Goal: Task Accomplishment & Management: Complete application form

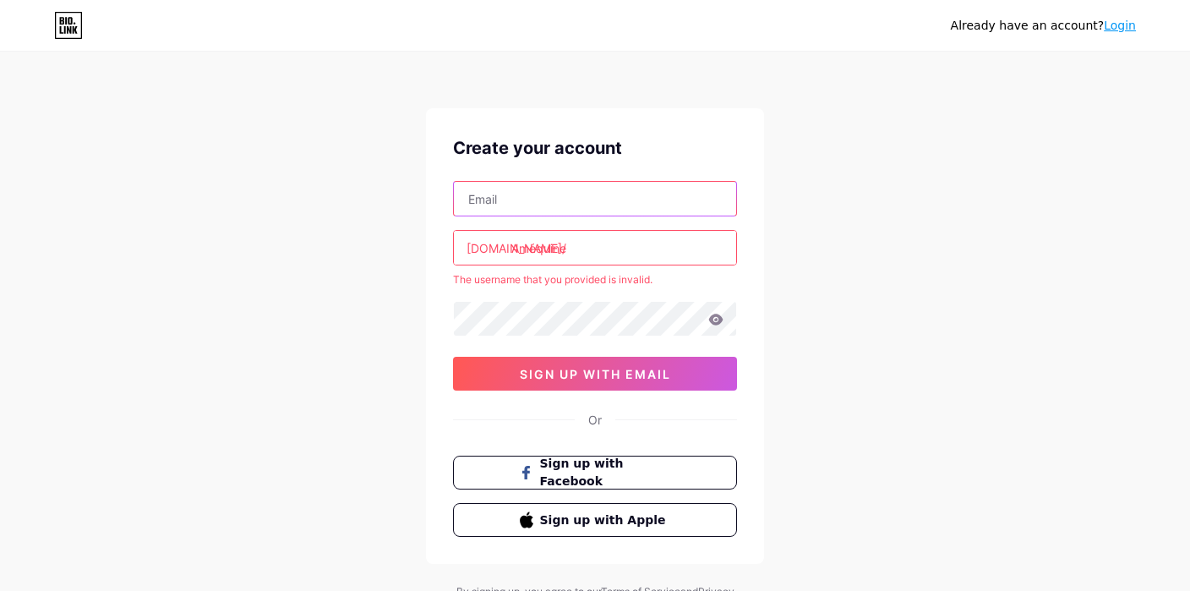
click at [495, 208] on input "text" at bounding box center [595, 199] width 282 height 34
type input "[DOMAIN_NAME][EMAIL_ADDRESS][DOMAIN_NAME]"
click at [535, 248] on input "Améquine" at bounding box center [595, 248] width 282 height 34
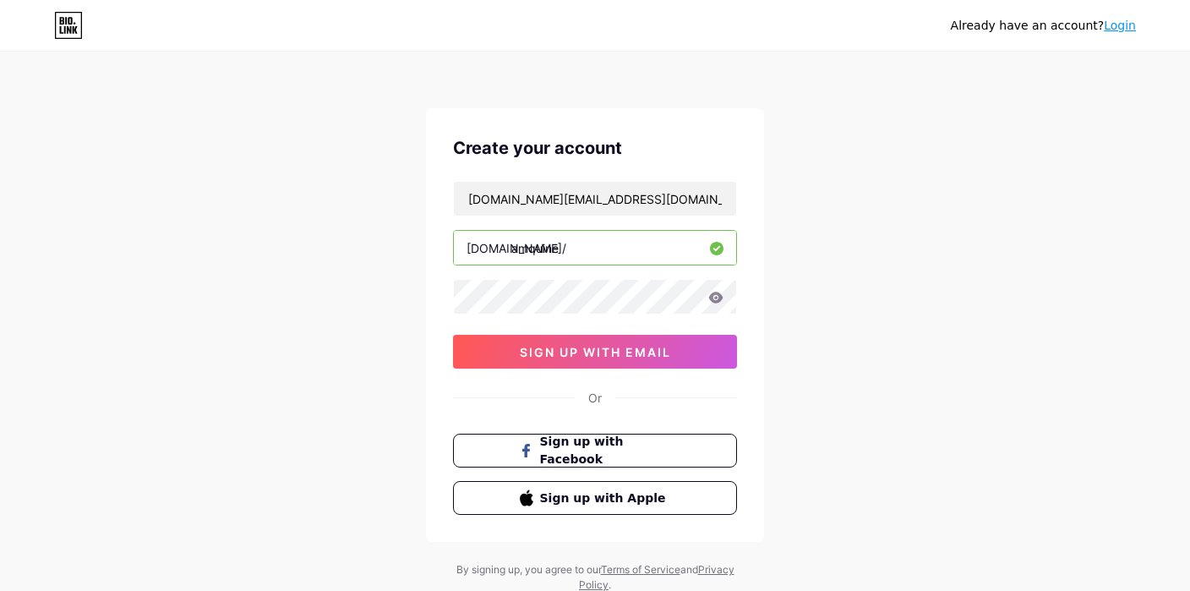
click at [528, 249] on input "amquine" at bounding box center [595, 248] width 282 height 34
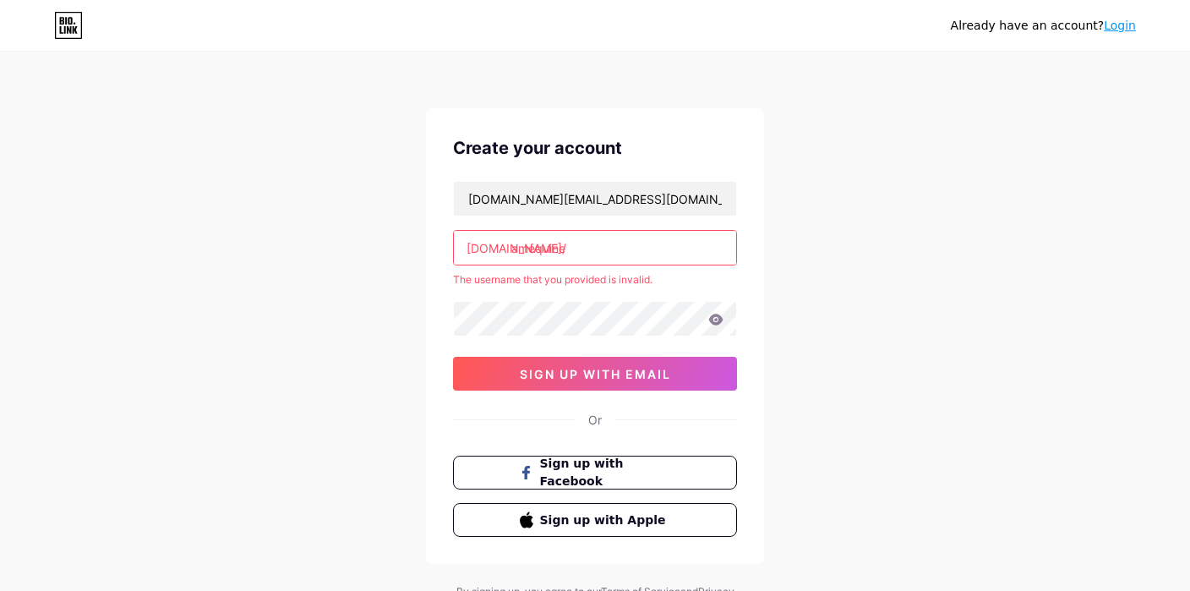
click at [526, 252] on input "améquine" at bounding box center [595, 248] width 282 height 34
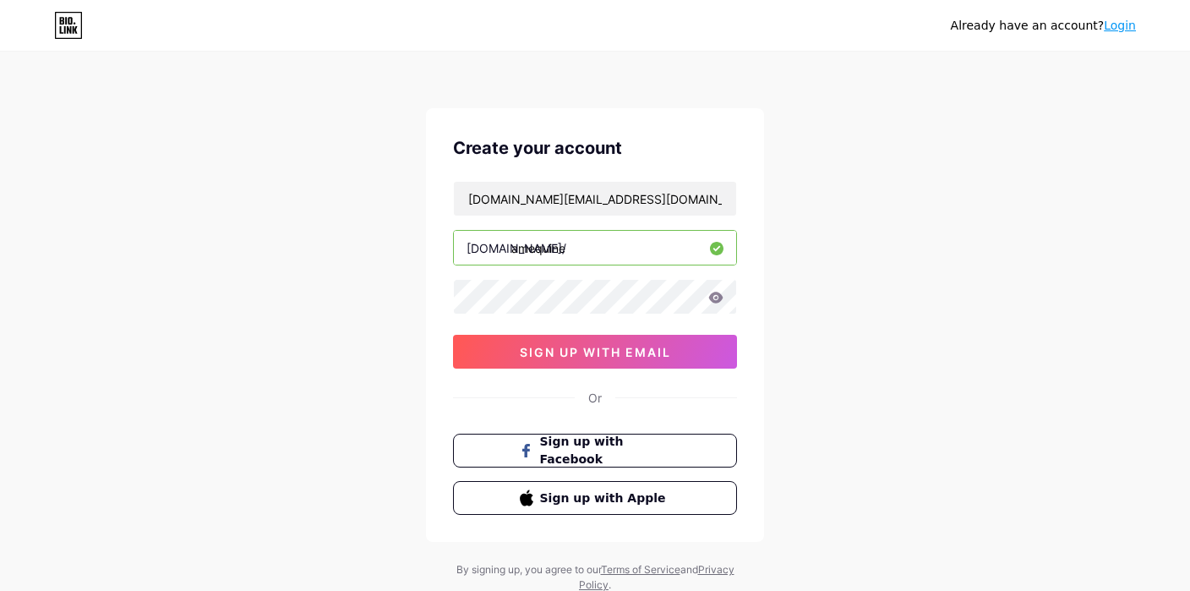
type input "amequine"
click at [581, 351] on span "sign up with email" at bounding box center [595, 352] width 151 height 14
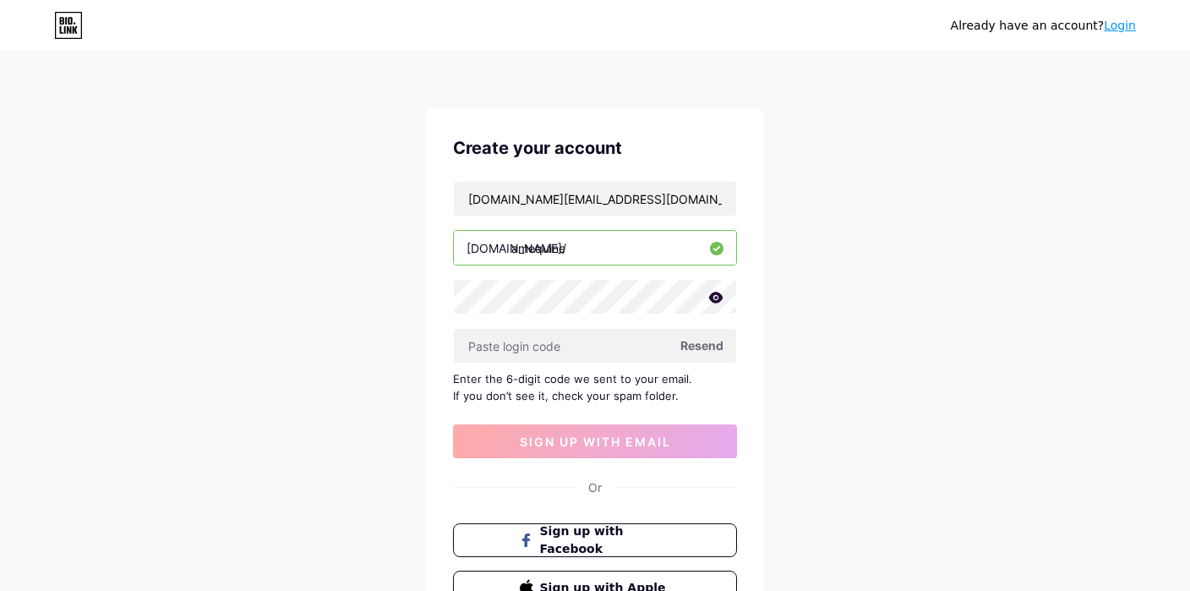
click at [713, 296] on icon at bounding box center [716, 297] width 14 height 11
click at [713, 296] on icon at bounding box center [716, 299] width 14 height 12
click at [514, 351] on input "text" at bounding box center [595, 346] width 282 height 34
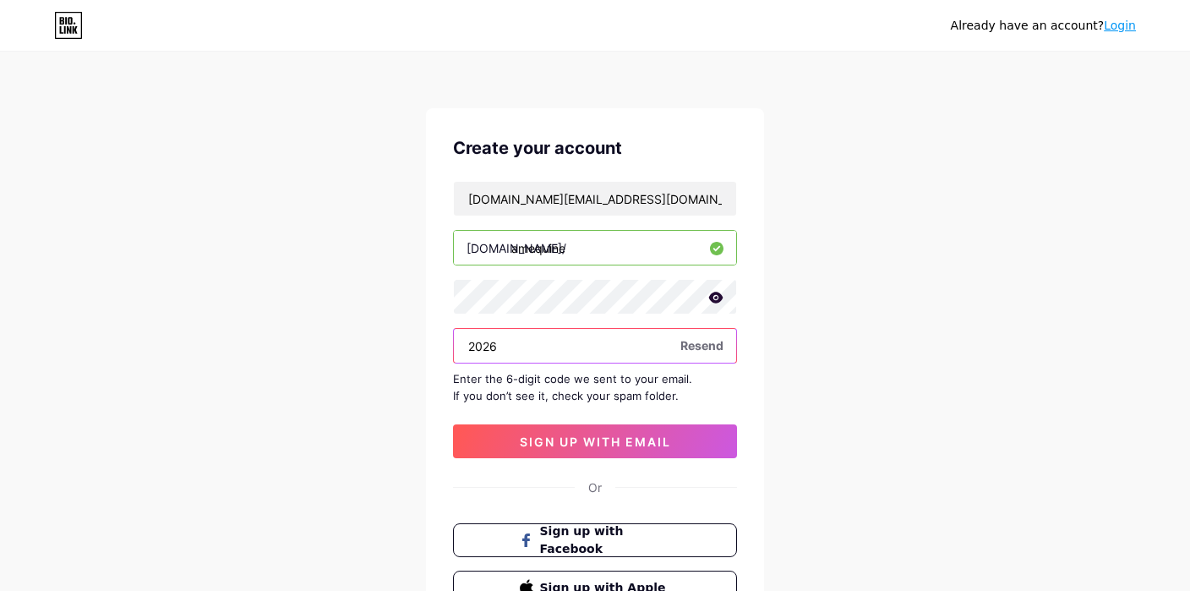
drag, startPoint x: 502, startPoint y: 346, endPoint x: 441, endPoint y: 345, distance: 60.9
click at [454, 345] on input "2026" at bounding box center [595, 346] width 282 height 34
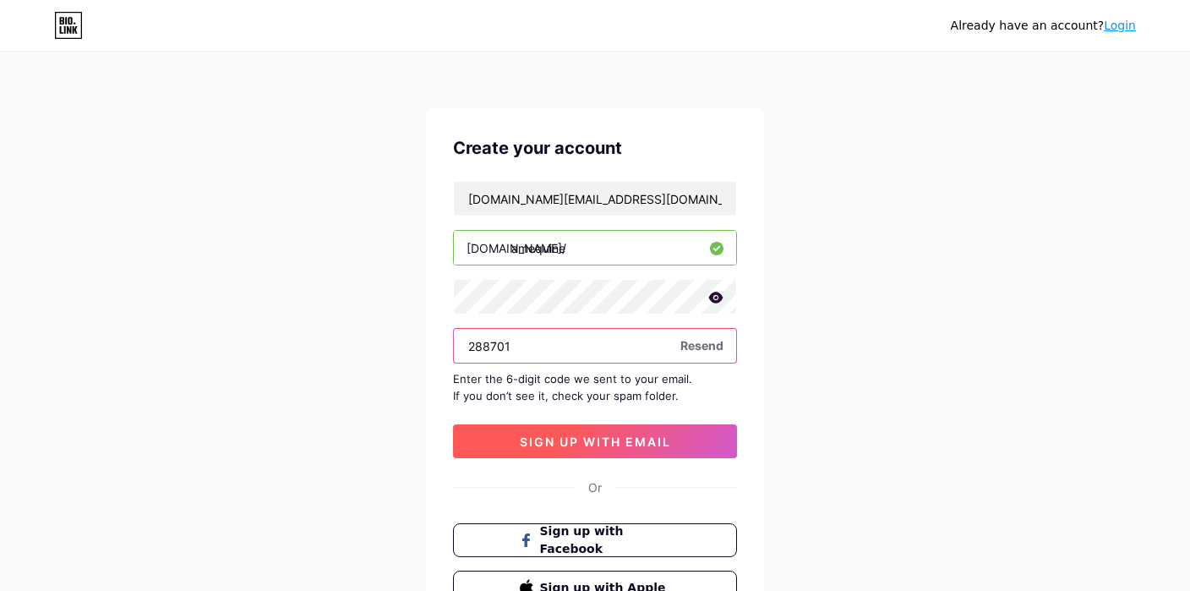
type input "288701"
click at [586, 444] on span "sign up with email" at bounding box center [595, 442] width 151 height 14
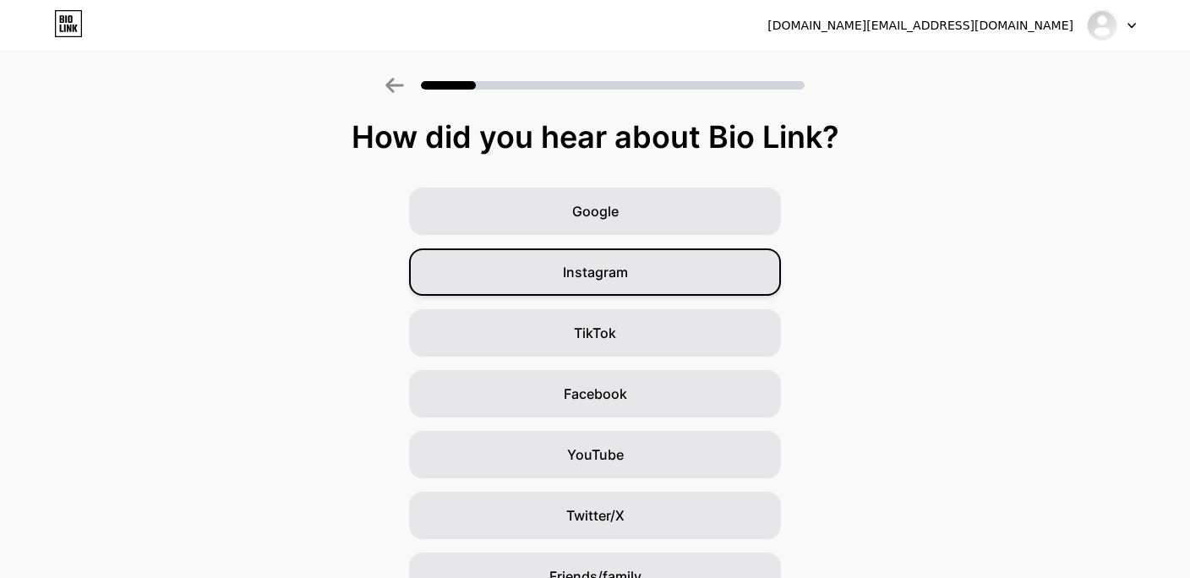
click at [640, 278] on div "Instagram" at bounding box center [595, 272] width 372 height 47
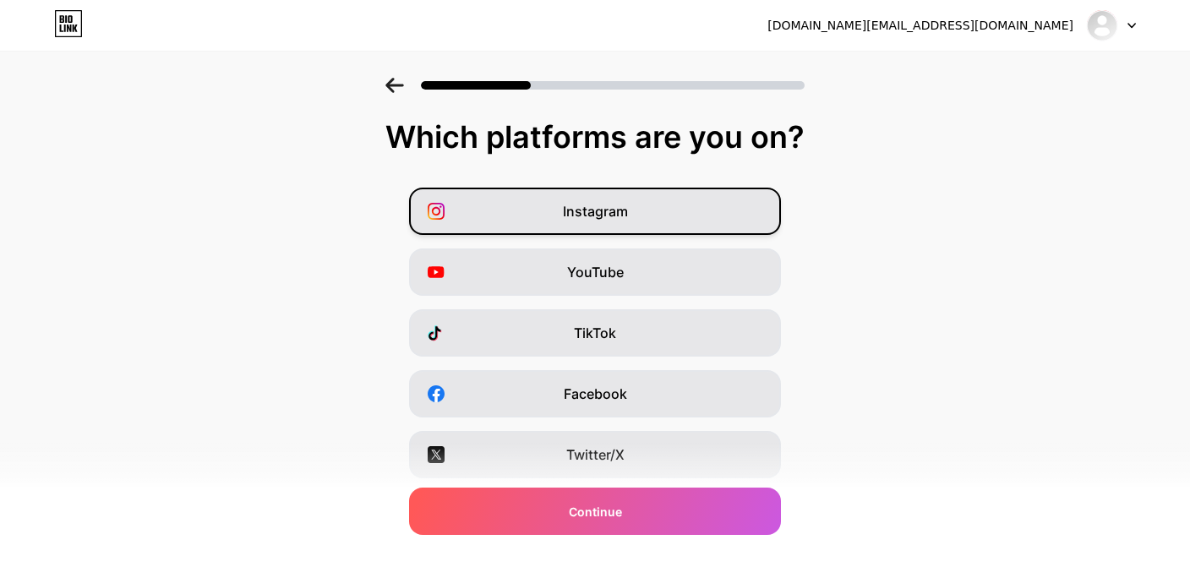
click at [639, 209] on div "Instagram" at bounding box center [595, 211] width 372 height 47
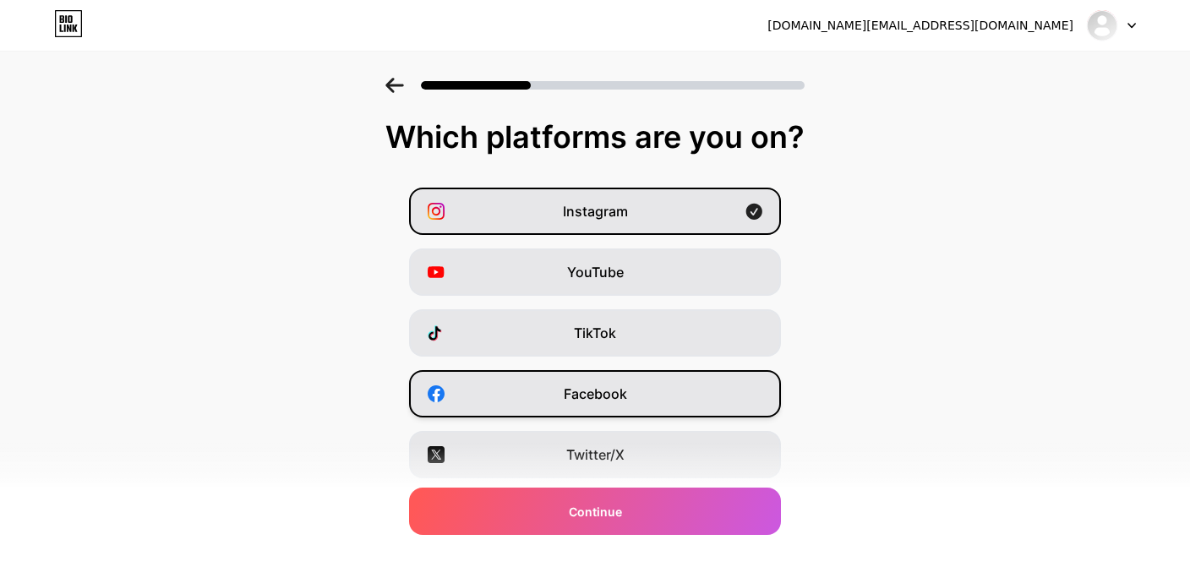
click at [627, 395] on span "Facebook" at bounding box center [595, 394] width 63 height 20
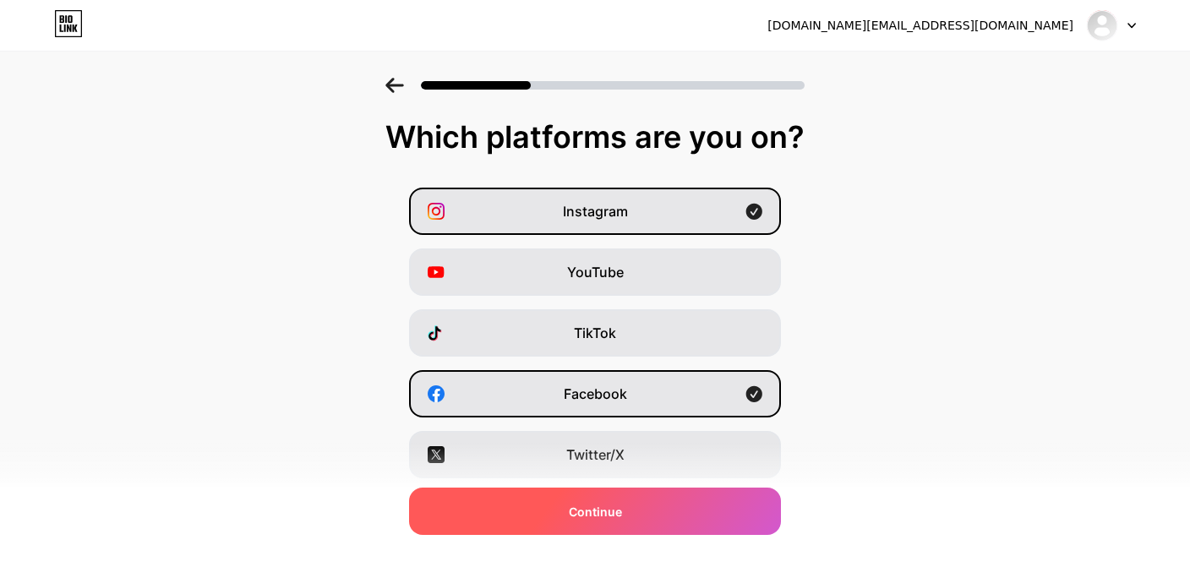
click at [612, 514] on span "Continue" at bounding box center [595, 512] width 53 height 18
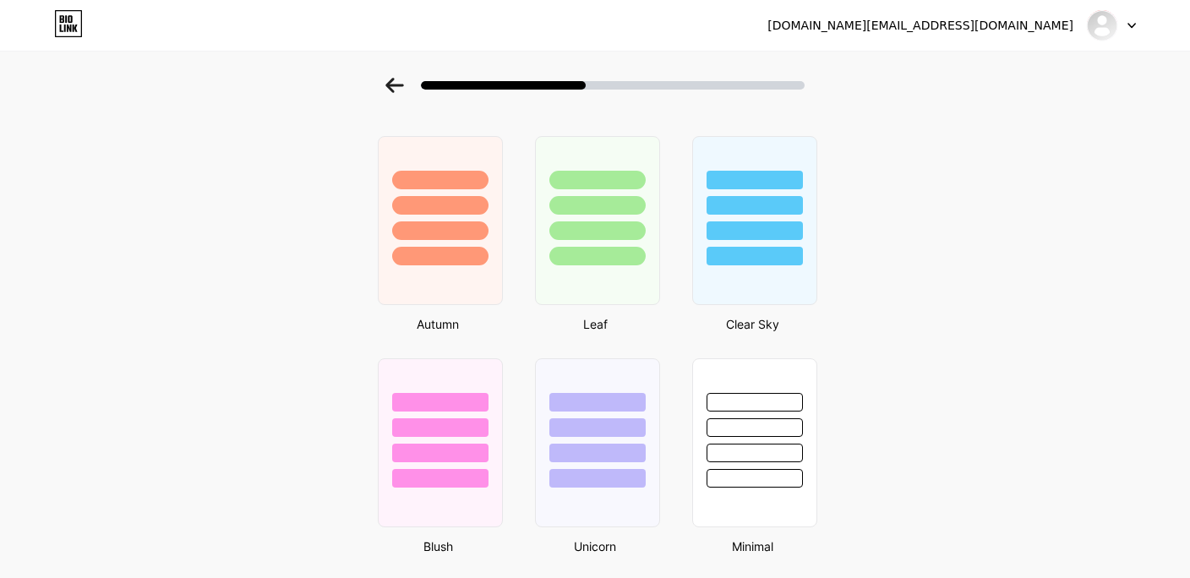
scroll to position [1119, 4]
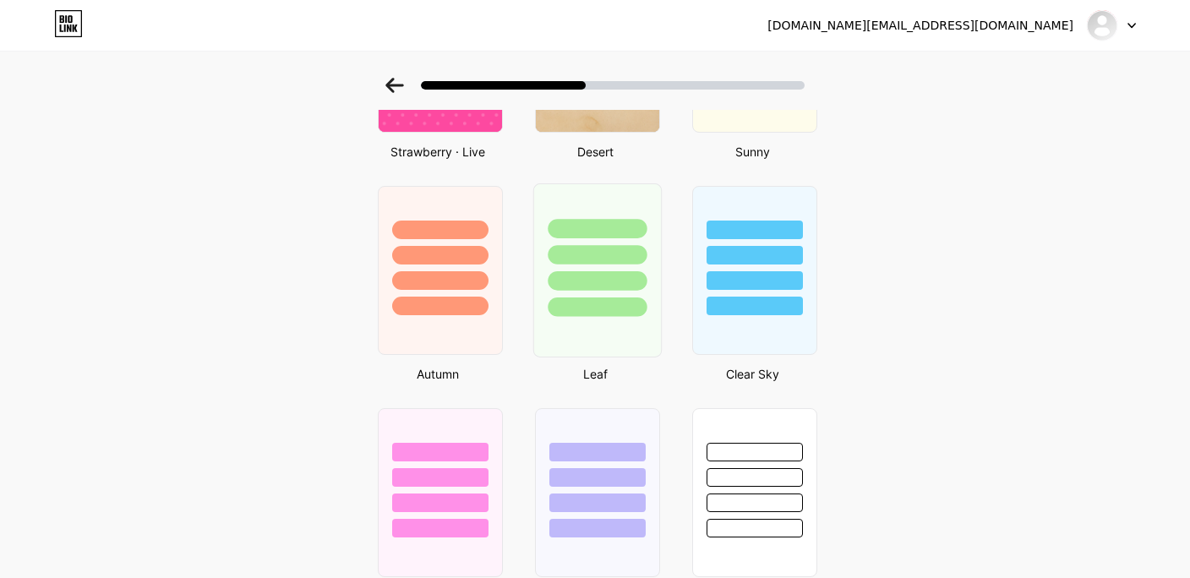
click at [639, 327] on div at bounding box center [598, 270] width 129 height 174
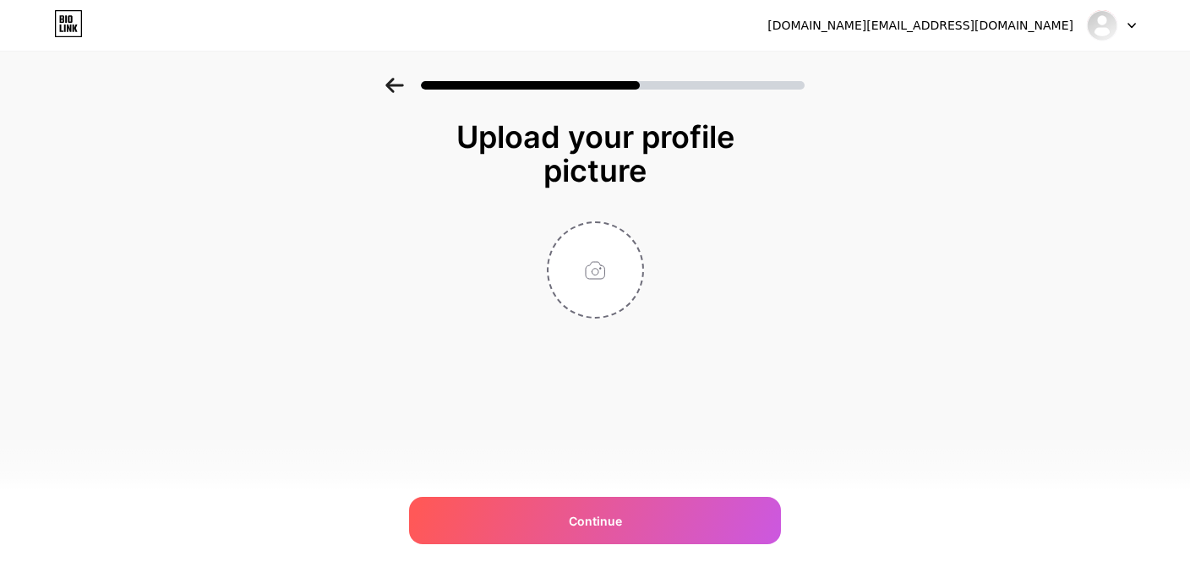
scroll to position [0, 0]
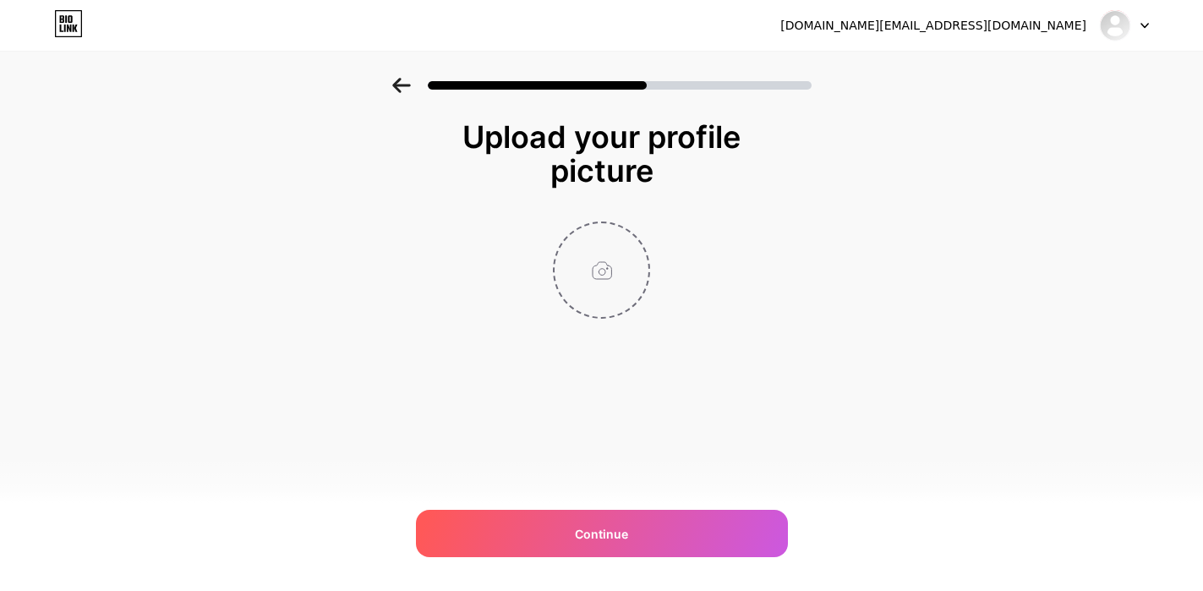
click at [604, 271] on input "file" at bounding box center [602, 270] width 94 height 94
click at [605, 270] on input "file" at bounding box center [602, 270] width 94 height 94
type input "C:\fakepath\IMG_4810 3.jpg"
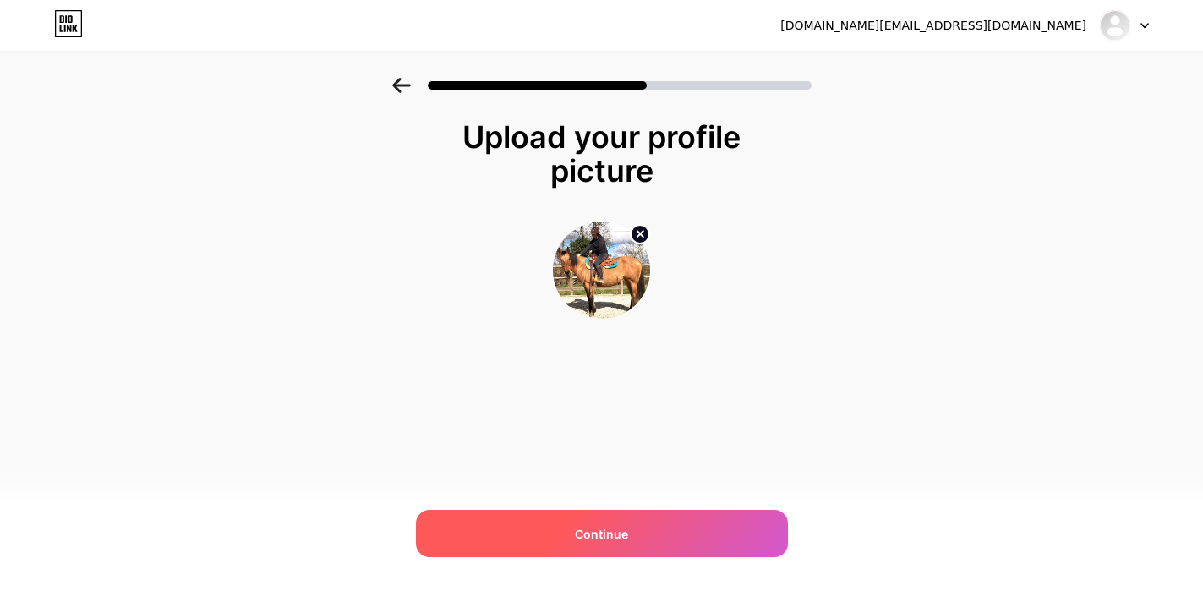
click at [607, 533] on span "Continue" at bounding box center [601, 534] width 53 height 18
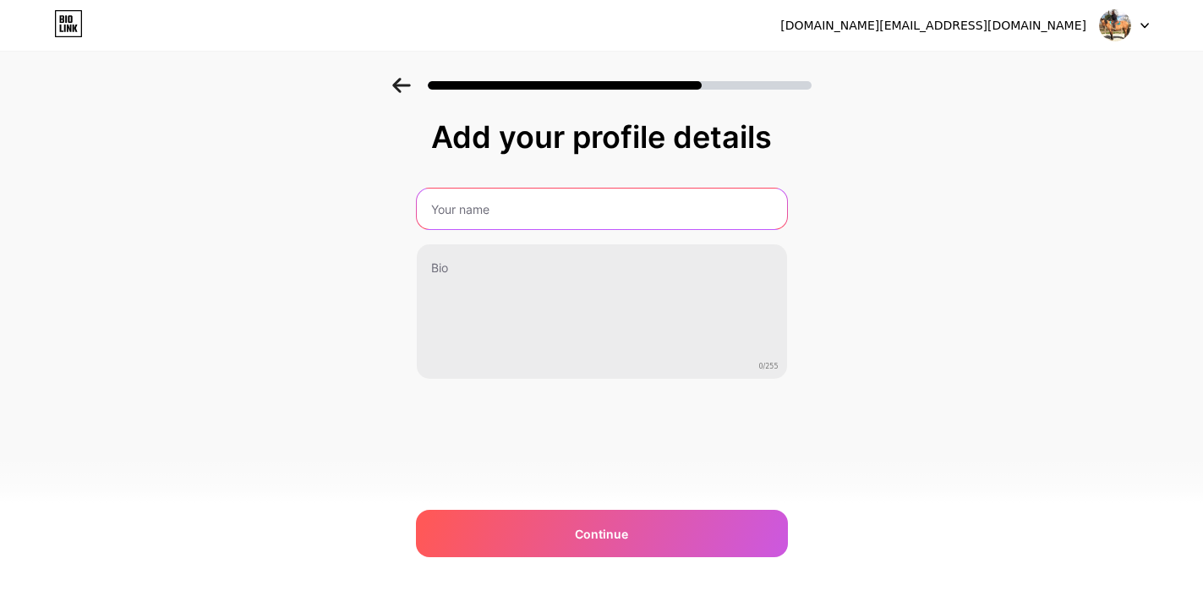
click at [457, 208] on input "text" at bounding box center [602, 209] width 370 height 41
type input "Amandine"
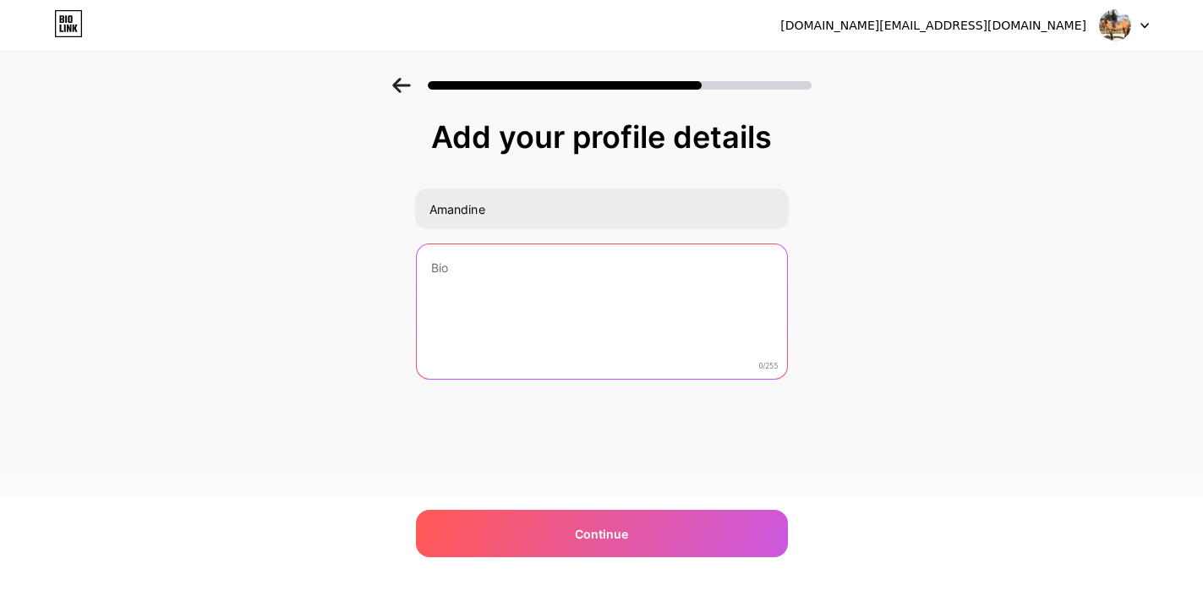
click at [443, 285] on textarea at bounding box center [602, 312] width 370 height 136
paste textarea "🌿Vers une équitation vivante où la relation guide chaque geste 🐎Pour cavaliers …"
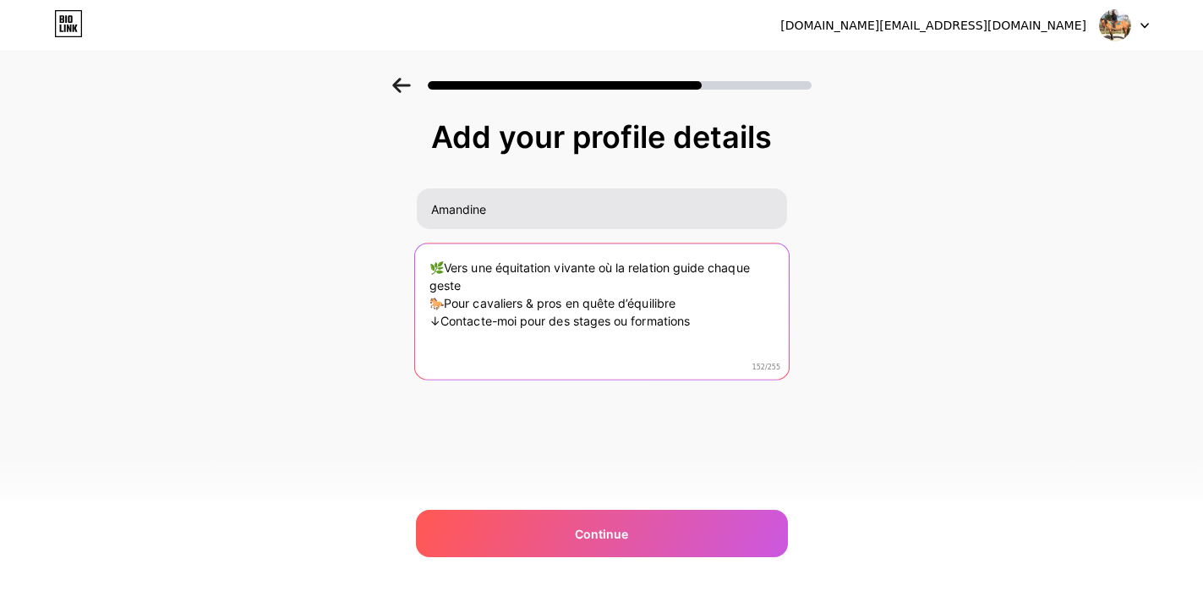
type textarea "🌿Vers une équitation vivante où la relation guide chaque geste 🐎Pour cavaliers …"
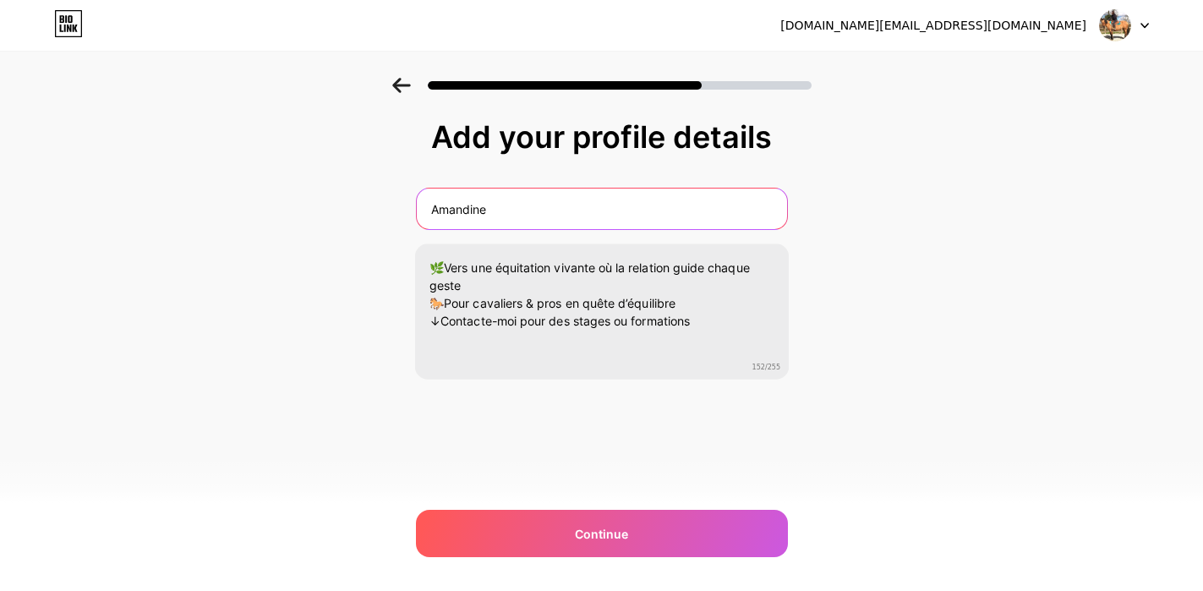
click at [499, 207] on input "Amandine" at bounding box center [602, 209] width 370 height 41
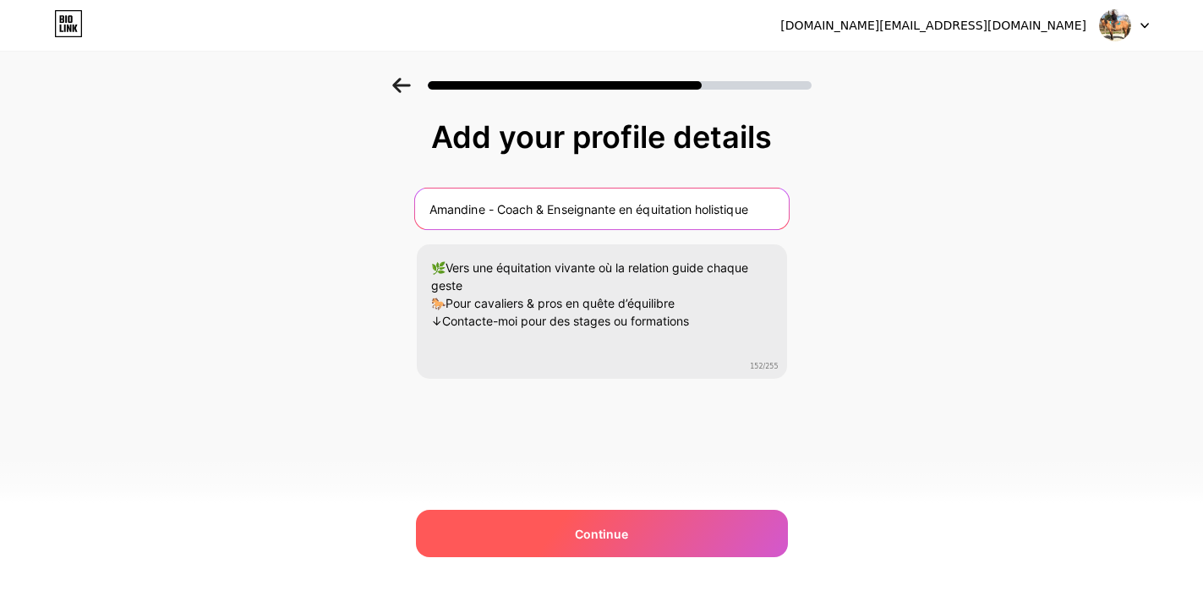
type input "Amandine - Coach & Enseignante en équitation holistique"
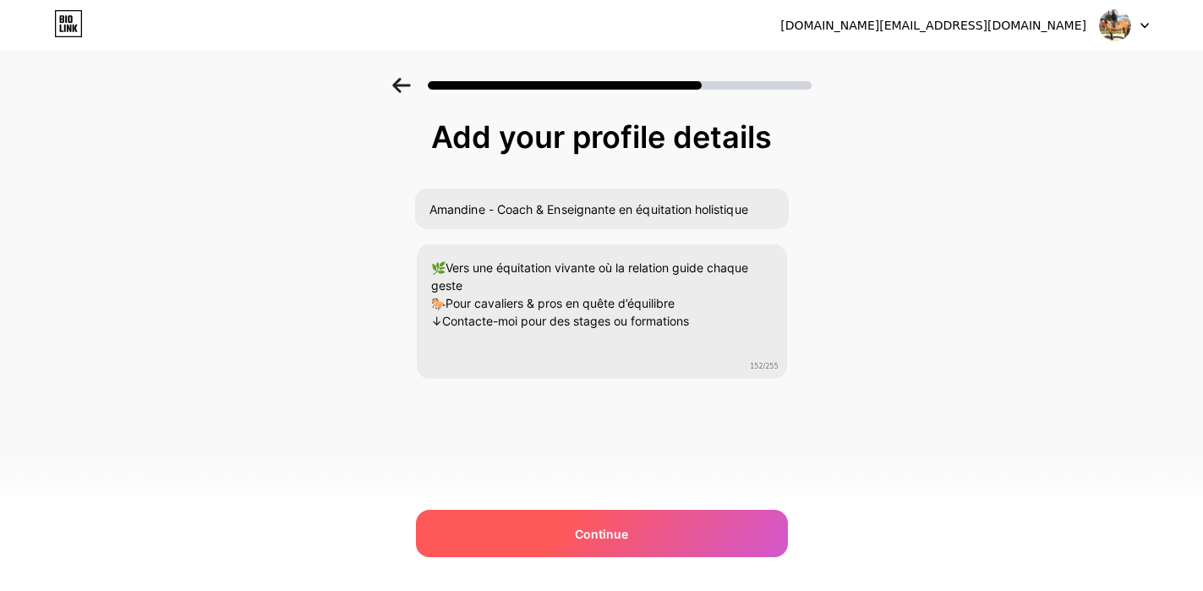
click at [608, 535] on span "Continue" at bounding box center [601, 534] width 53 height 18
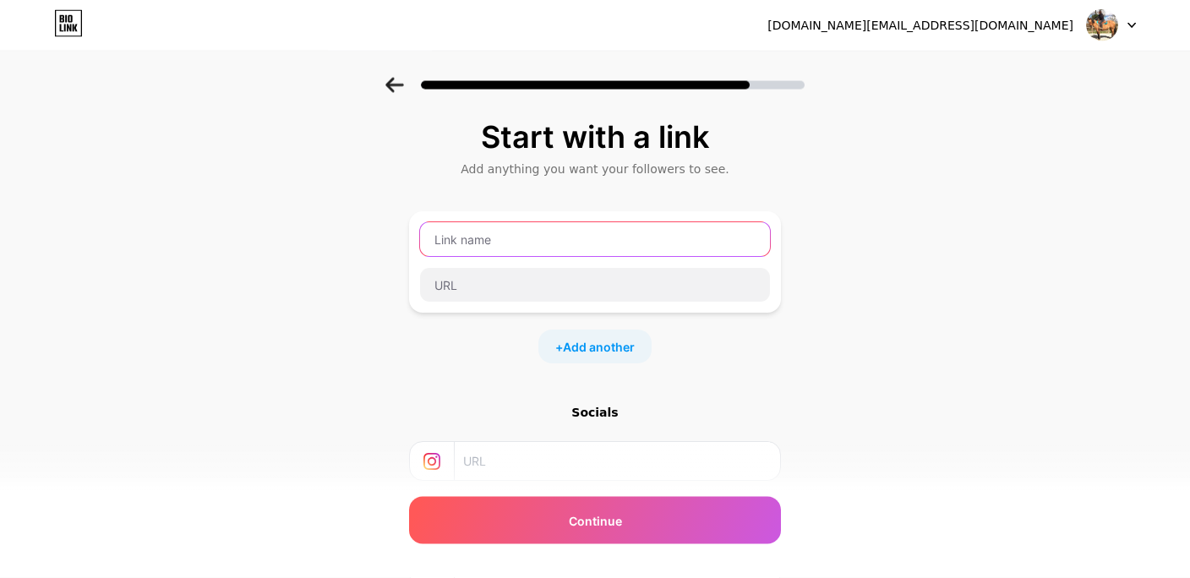
click at [453, 238] on input "text" at bounding box center [595, 239] width 350 height 34
type input "Facebook"
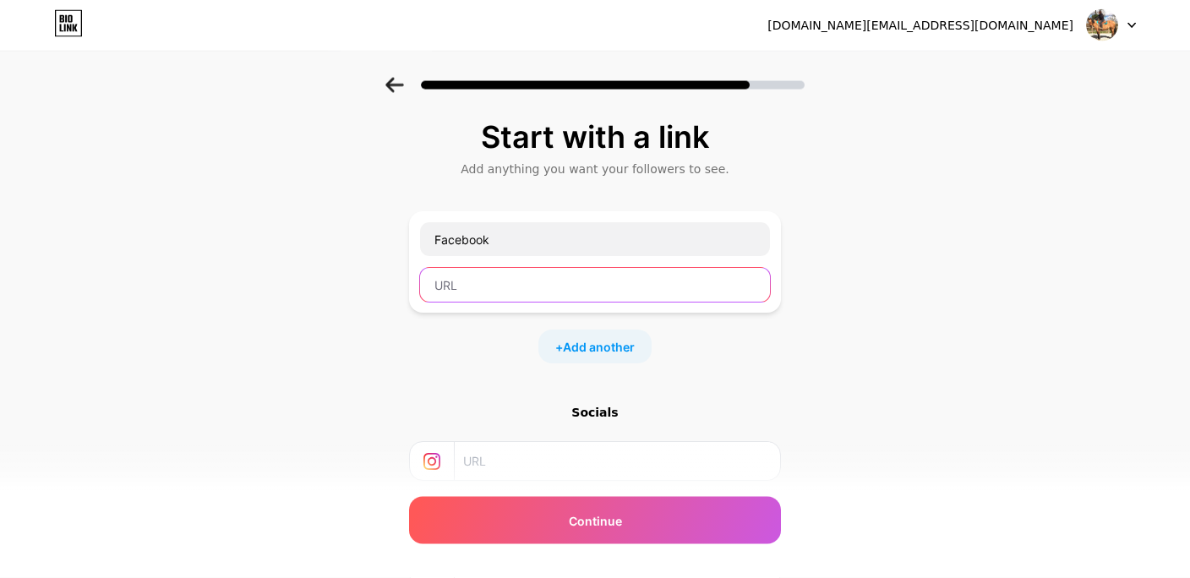
click at [483, 286] on input "text" at bounding box center [595, 285] width 350 height 34
paste input "[URL][DOMAIN_NAME]"
type input "[URL][DOMAIN_NAME]"
click at [620, 345] on span "Add another" at bounding box center [599, 347] width 72 height 18
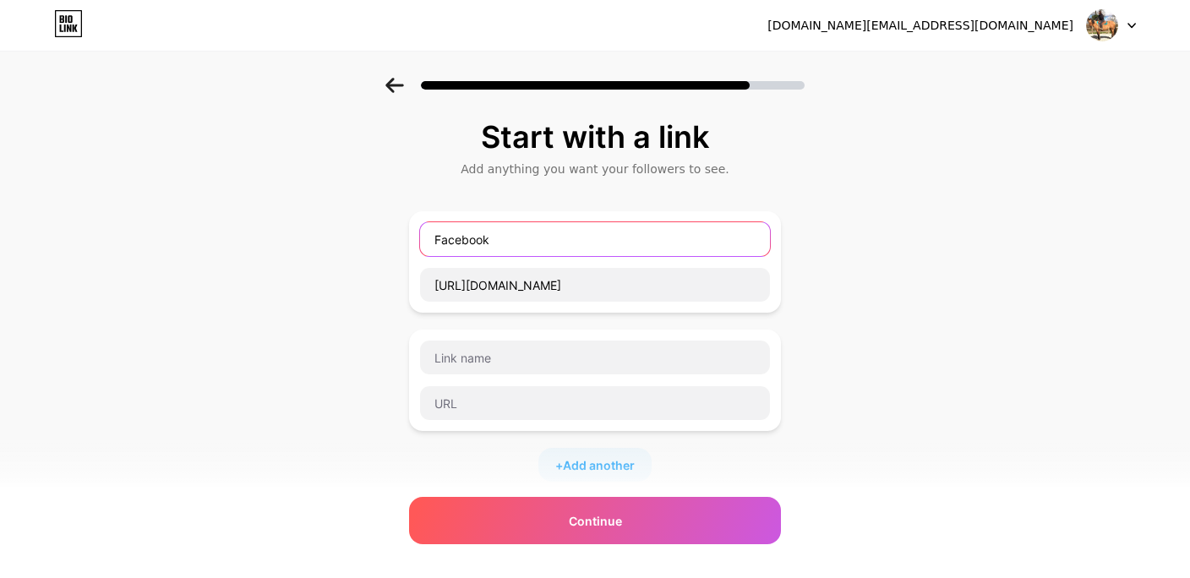
drag, startPoint x: 506, startPoint y: 241, endPoint x: 417, endPoint y: 236, distance: 89.8
click at [420, 236] on input "Facebook" at bounding box center [595, 239] width 350 height 34
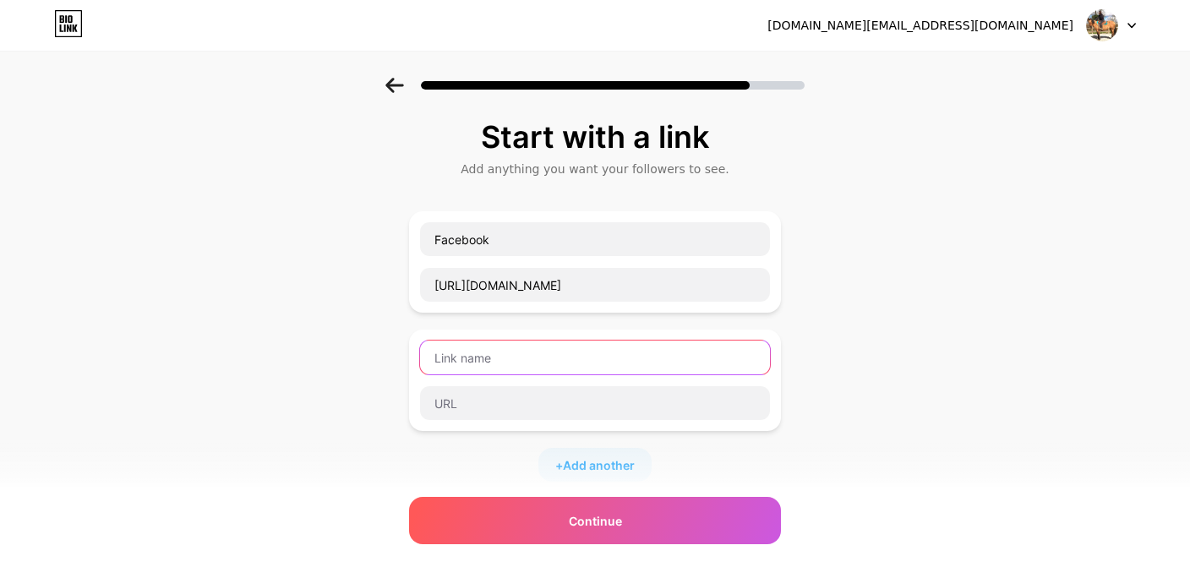
paste input "Facebook"
type input "Facebook"
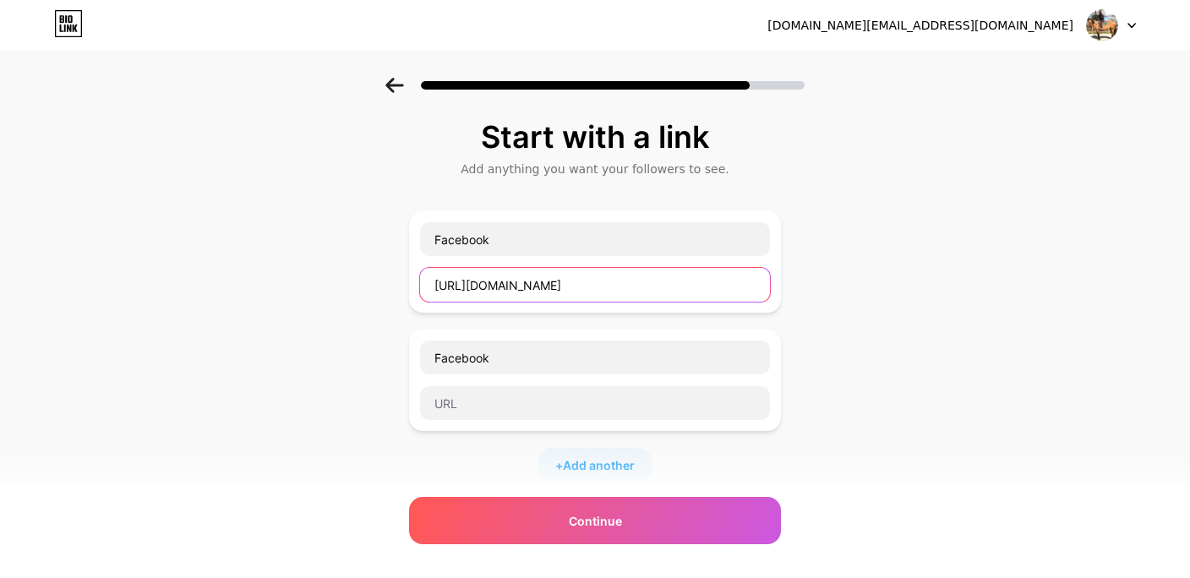
scroll to position [0, 0]
drag, startPoint x: 763, startPoint y: 284, endPoint x: 389, endPoint y: 259, distance: 375.4
click at [420, 268] on input "[URL][DOMAIN_NAME]" at bounding box center [595, 285] width 350 height 34
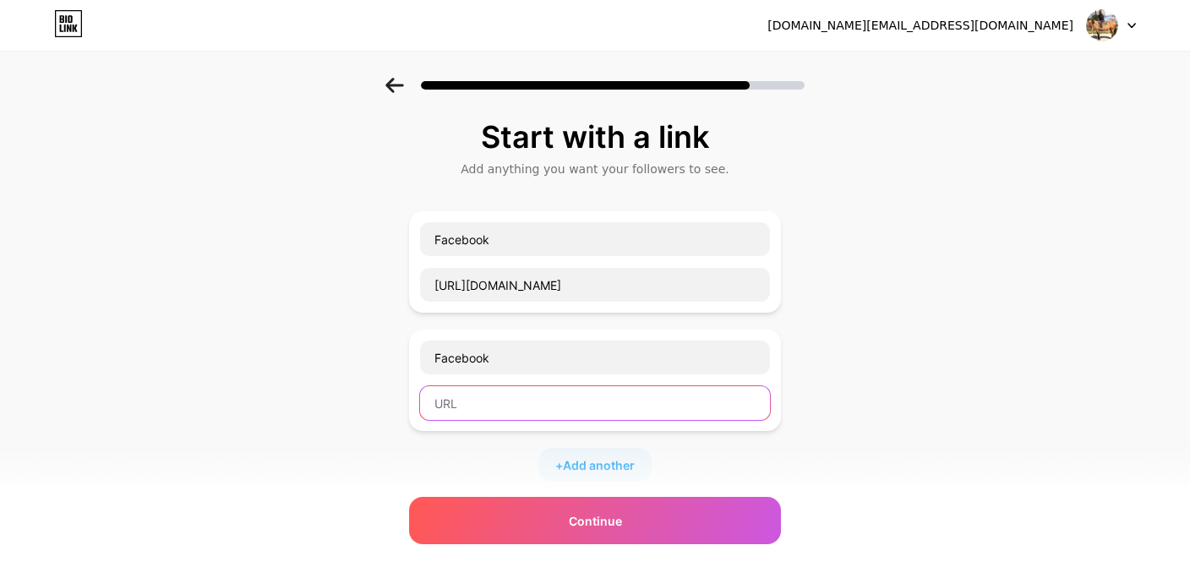
paste input "[URL][DOMAIN_NAME]"
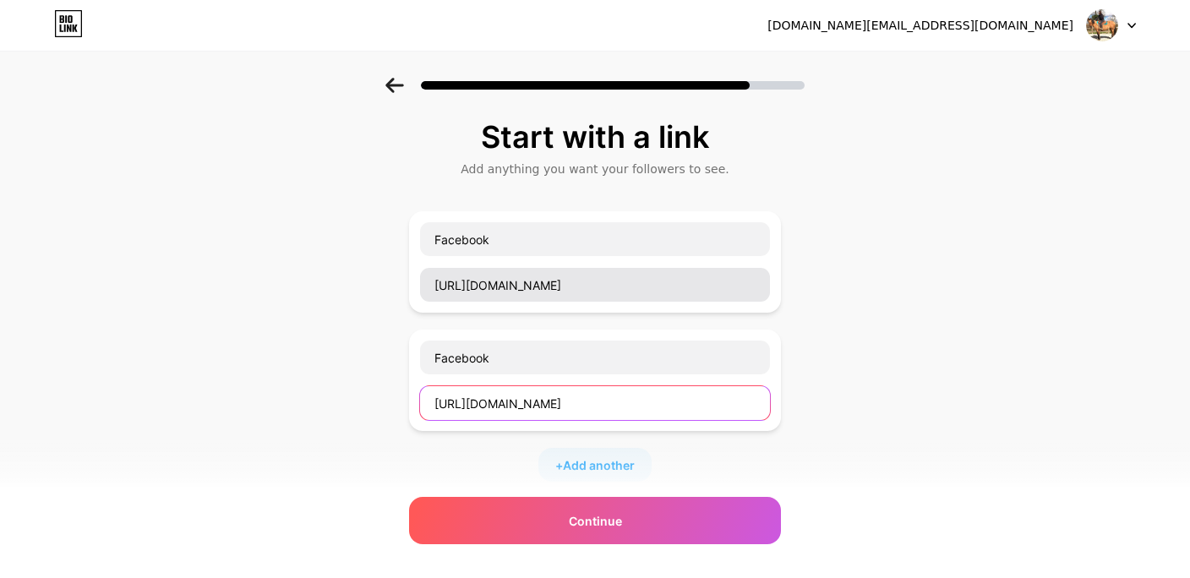
type input "[URL][DOMAIN_NAME]"
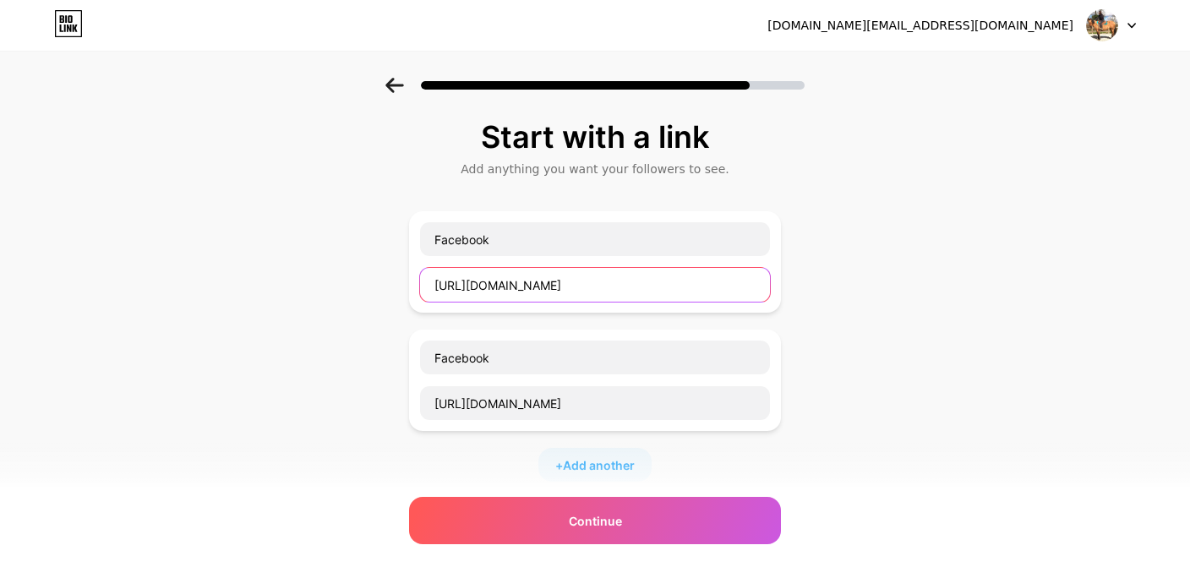
click at [729, 287] on input "[URL][DOMAIN_NAME]" at bounding box center [595, 285] width 350 height 34
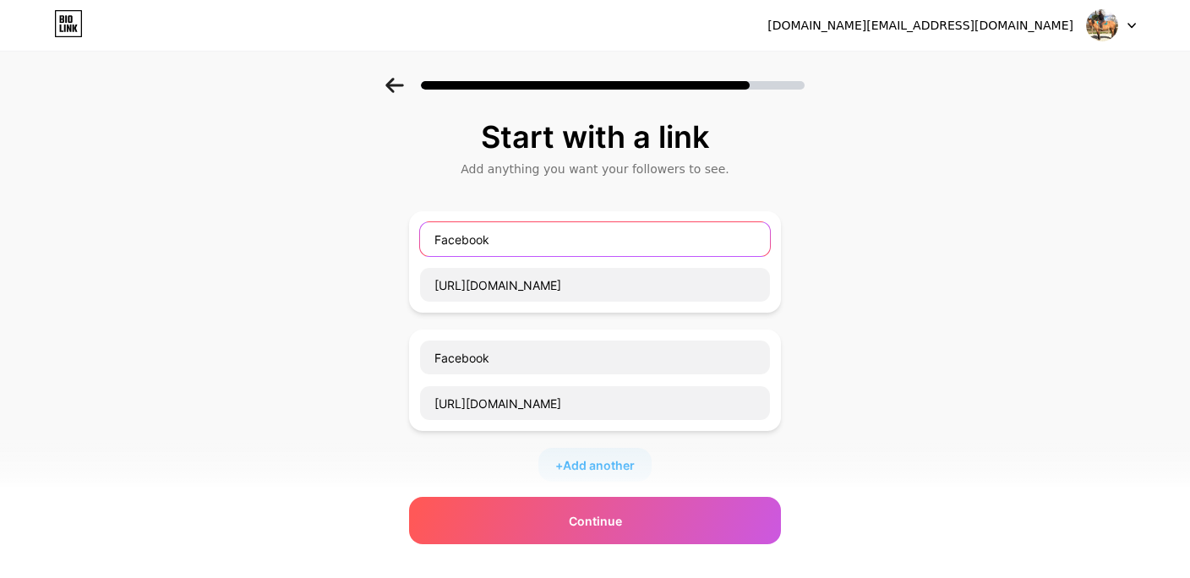
drag, startPoint x: 506, startPoint y: 241, endPoint x: 435, endPoint y: 234, distance: 70.5
click at [435, 234] on input "Facebook" at bounding box center [595, 239] width 350 height 34
click at [442, 239] on input "Me contacter directement" at bounding box center [595, 239] width 350 height 34
paste input "💌"
type input "💌 Me contacter directement"
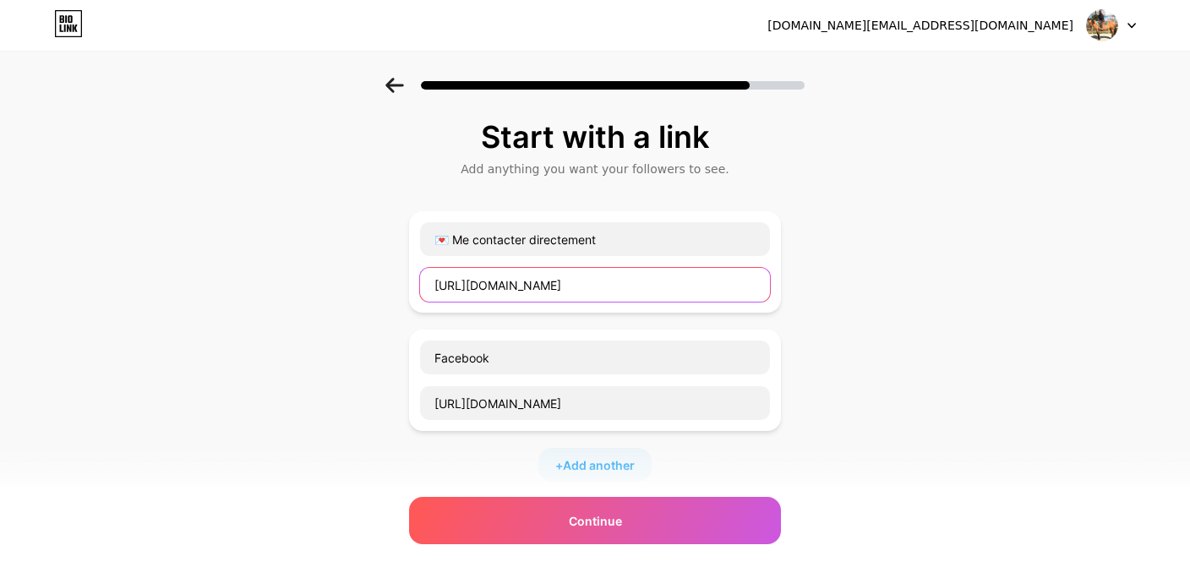
click at [543, 286] on input "[URL][DOMAIN_NAME]" at bounding box center [595, 285] width 350 height 34
drag, startPoint x: 633, startPoint y: 284, endPoint x: 421, endPoint y: 276, distance: 212.4
click at [421, 276] on input "[URL][DOMAIN_NAME]" at bounding box center [595, 285] width 350 height 34
drag, startPoint x: 584, startPoint y: 285, endPoint x: 399, endPoint y: 279, distance: 185.3
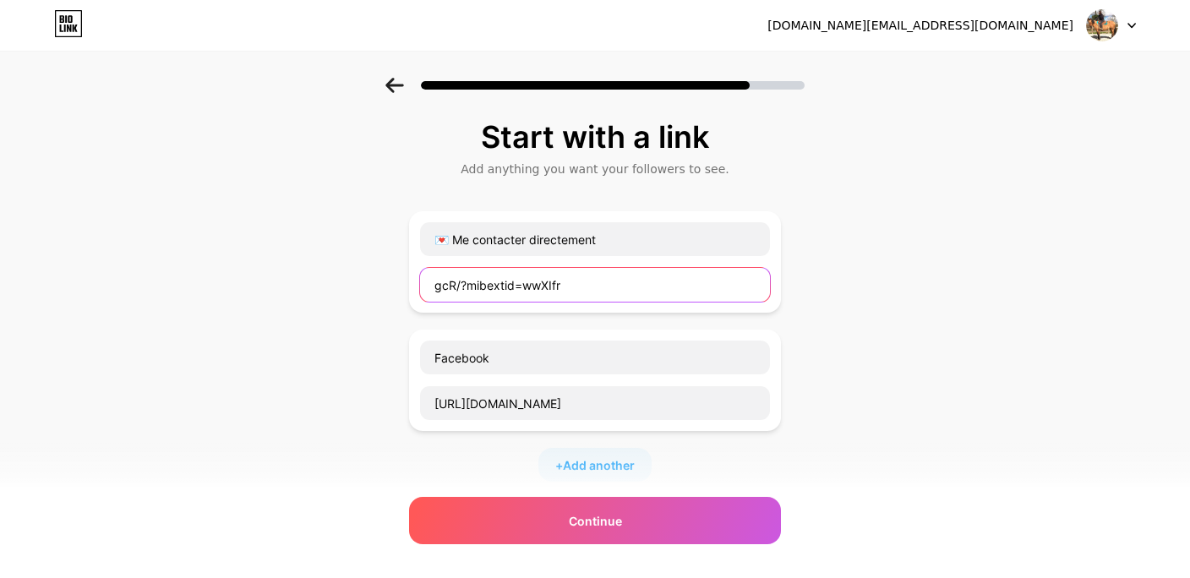
click at [420, 279] on input "gcR/?mibextid=wwXIfr" at bounding box center [595, 285] width 350 height 34
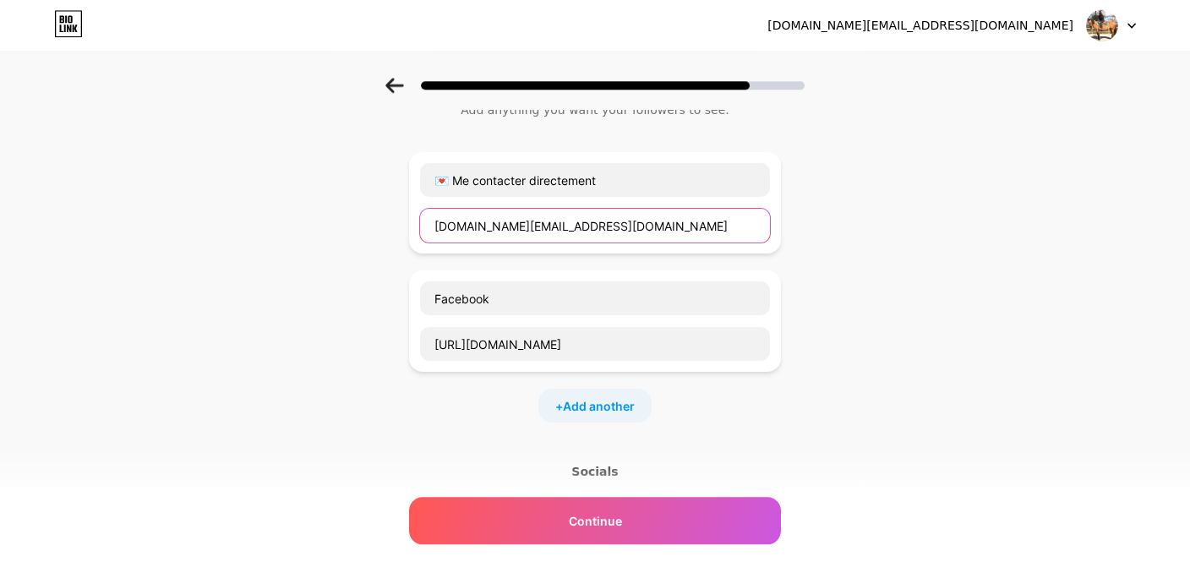
scroll to position [60, 0]
type input "[DOMAIN_NAME][EMAIL_ADDRESS][DOMAIN_NAME]"
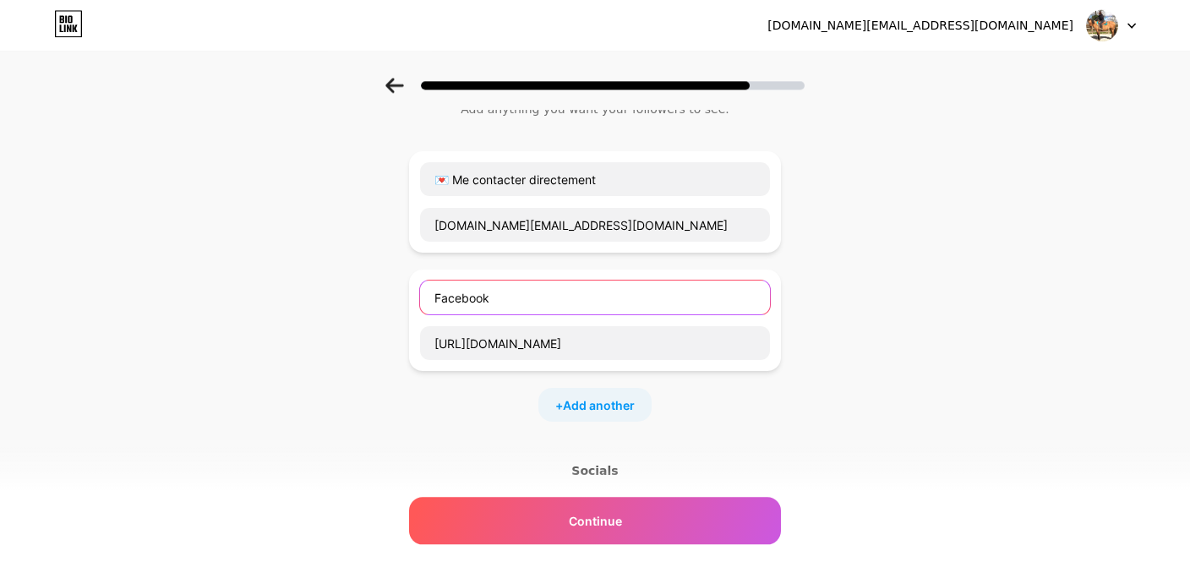
click at [732, 303] on input "Facebook" at bounding box center [595, 298] width 350 height 34
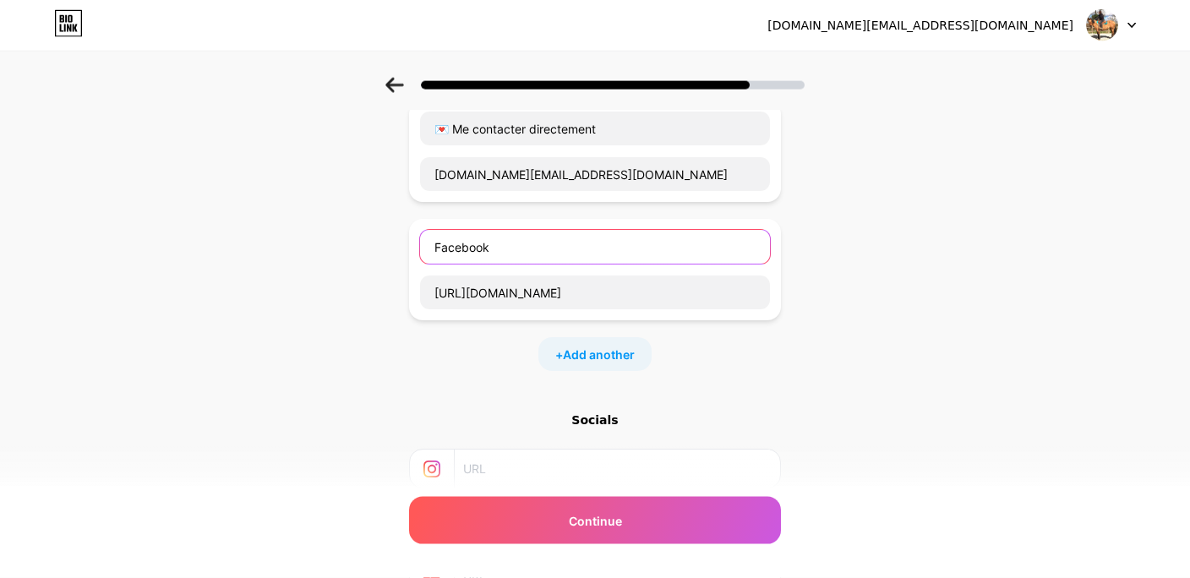
scroll to position [0, 0]
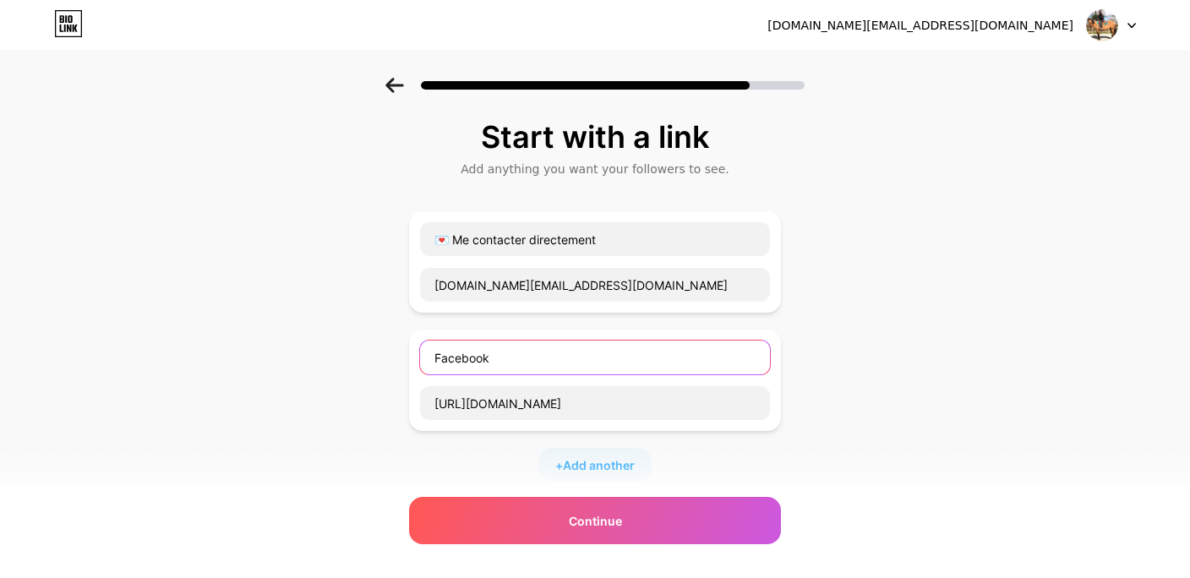
drag, startPoint x: 501, startPoint y: 358, endPoint x: 441, endPoint y: 352, distance: 60.4
click at [441, 352] on input "Facebook" at bounding box center [595, 358] width 350 height 34
click at [439, 359] on input "Mon lien Facebook" at bounding box center [595, 358] width 350 height 34
drag, startPoint x: 555, startPoint y: 356, endPoint x: 433, endPoint y: 362, distance: 122.7
click at [433, 362] on input "Mon lien Facebook" at bounding box center [595, 358] width 350 height 34
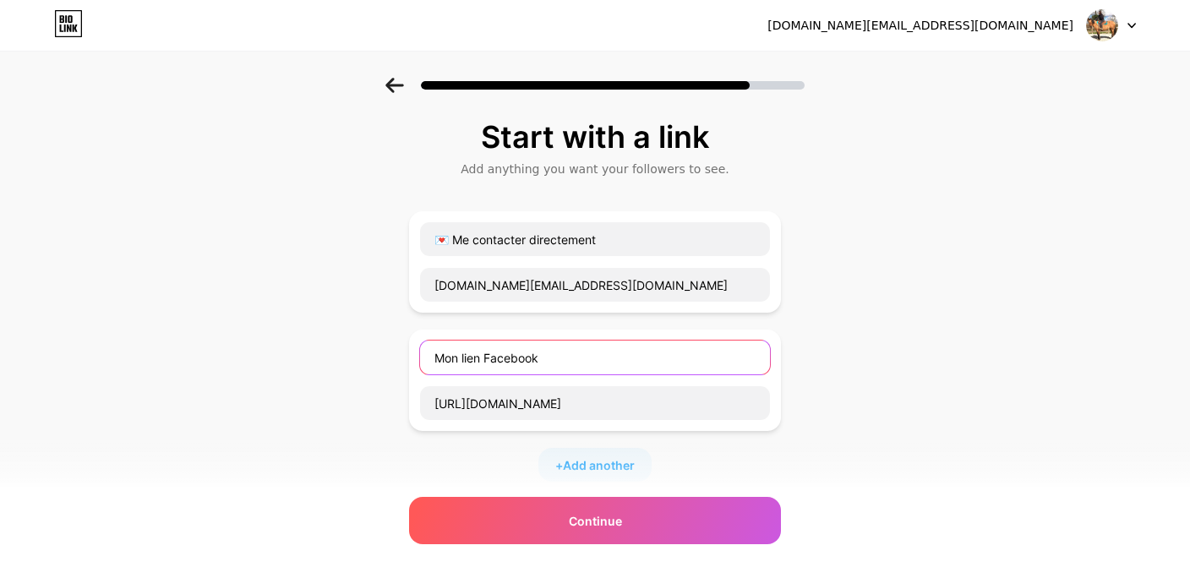
drag, startPoint x: 555, startPoint y: 356, endPoint x: 440, endPoint y: 354, distance: 115.8
click at [440, 354] on input "Mon lien Facebook" at bounding box center [595, 358] width 350 height 34
paste input "🐴 Me suivre aussi sur"
type input "🐴 Me suivre aussi sur Facebook"
click at [611, 464] on span "Add another" at bounding box center [599, 466] width 72 height 18
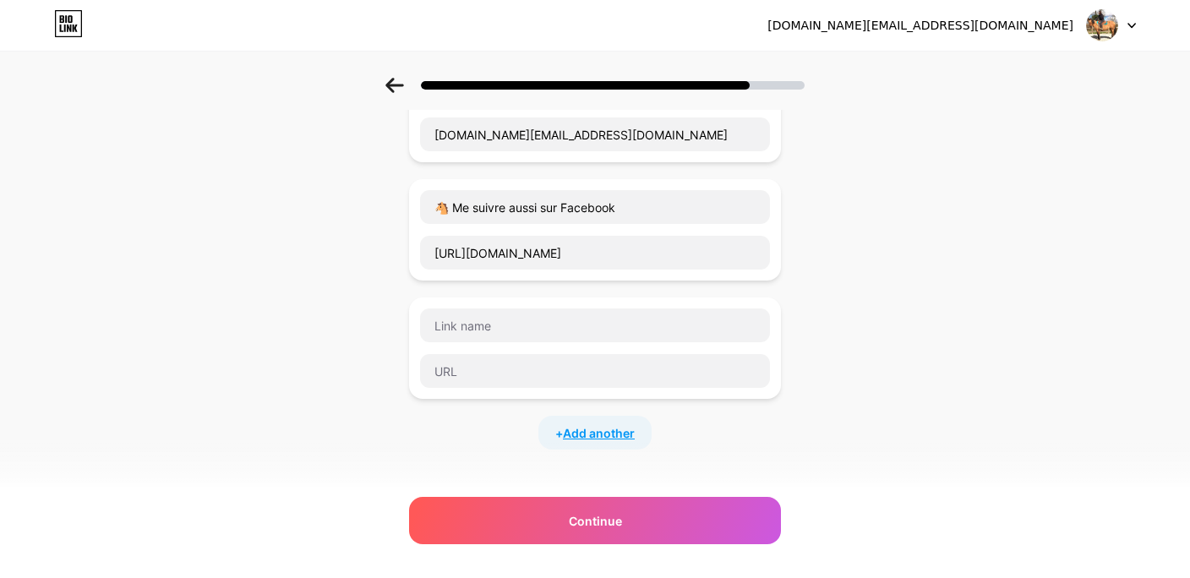
scroll to position [150, 0]
click at [615, 435] on span "Add another" at bounding box center [599, 434] width 72 height 18
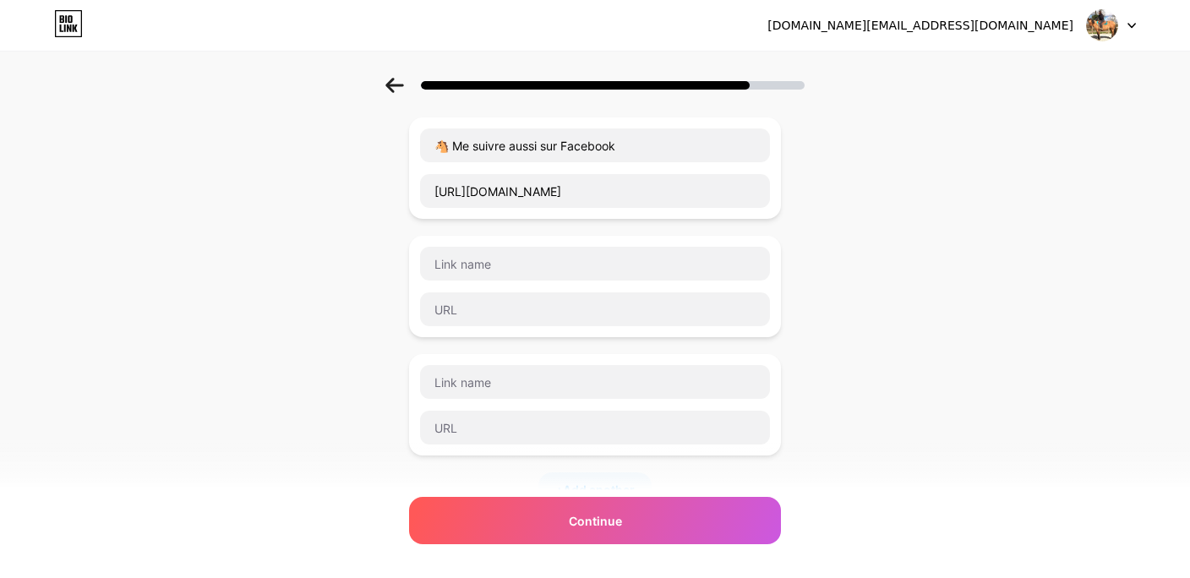
scroll to position [221, 0]
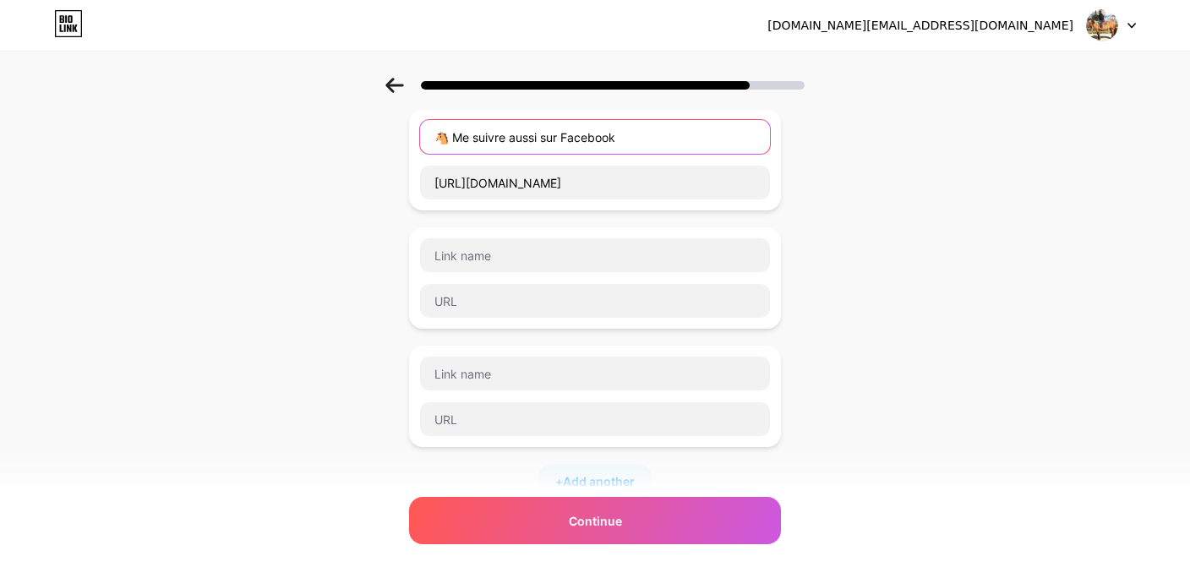
drag, startPoint x: 636, startPoint y: 140, endPoint x: 435, endPoint y: 138, distance: 200.4
click at [435, 138] on input "🐴 Me suivre aussi sur Facebook" at bounding box center [595, 137] width 350 height 34
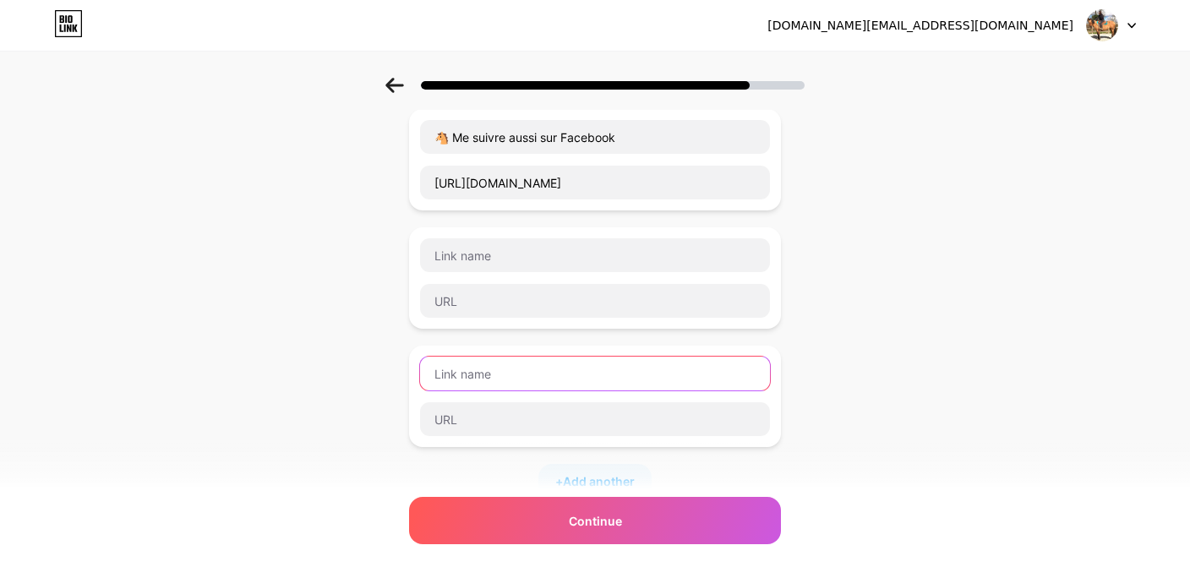
paste input "🐴 Me suivre aussi sur Facebook"
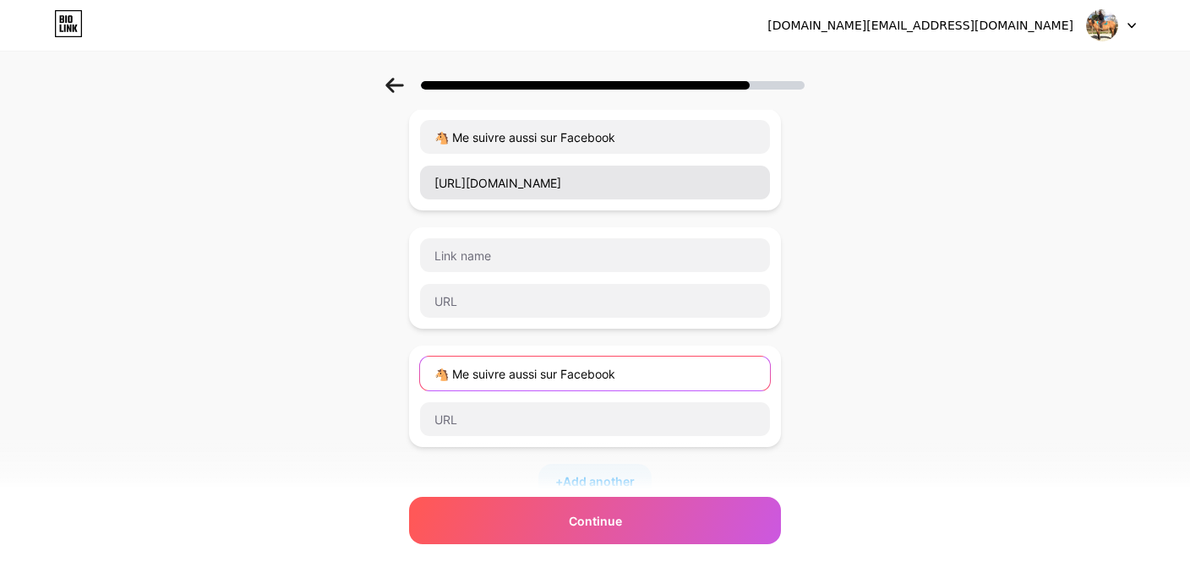
type input "🐴 Me suivre aussi sur Facebook"
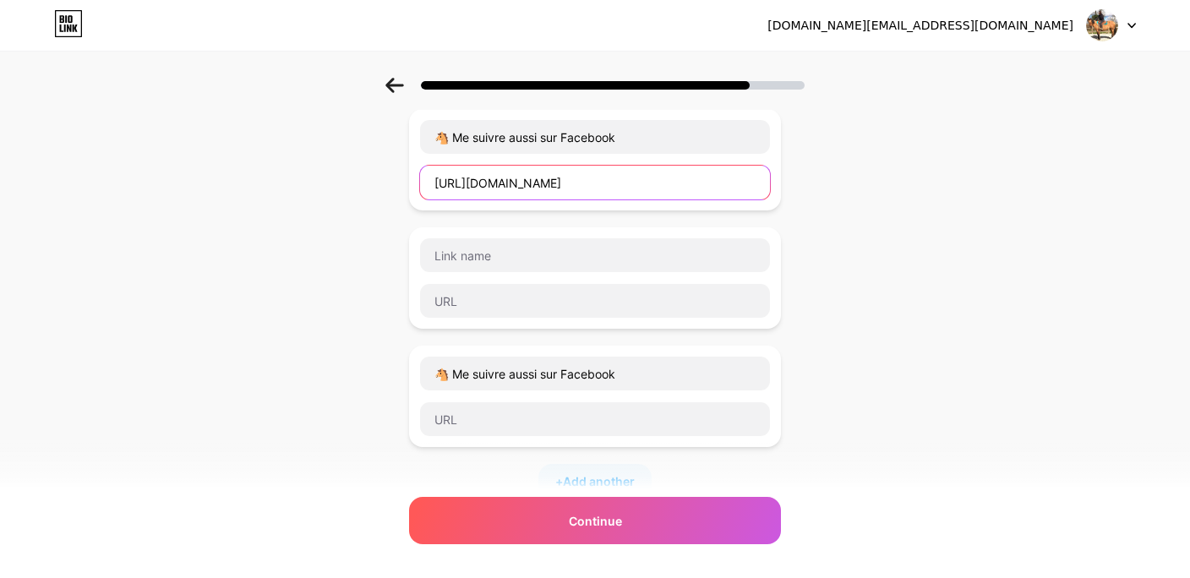
click at [447, 184] on input "[URL][DOMAIN_NAME]" at bounding box center [595, 183] width 350 height 34
drag, startPoint x: 440, startPoint y: 184, endPoint x: 816, endPoint y: 202, distance: 375.8
click at [770, 200] on input "[URL][DOMAIN_NAME]" at bounding box center [595, 183] width 350 height 34
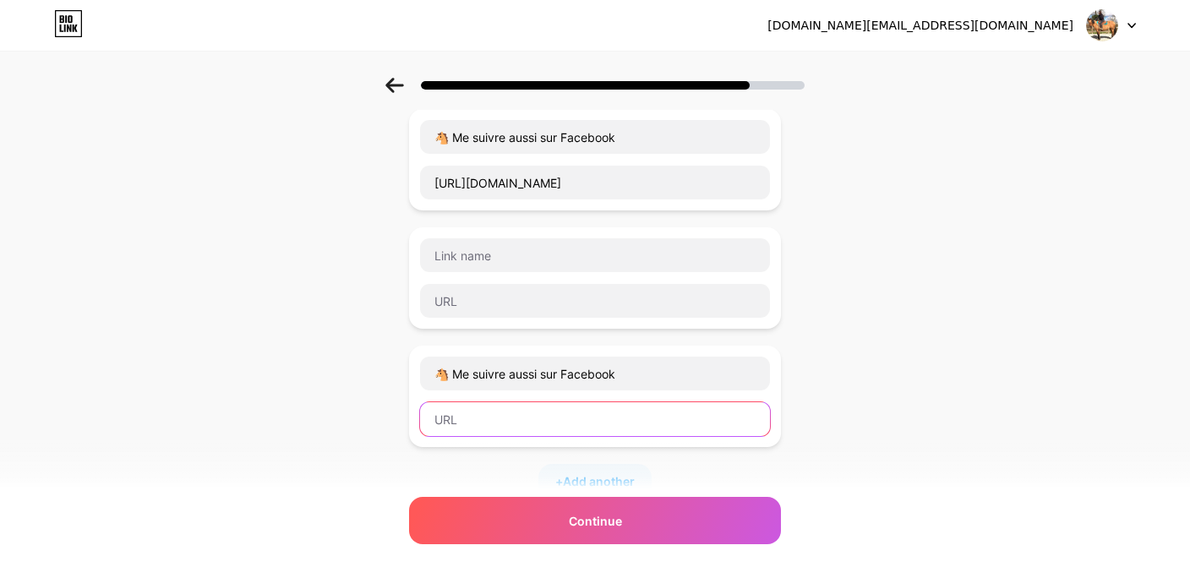
click at [468, 419] on input "text" at bounding box center [595, 419] width 350 height 34
paste input "[DOMAIN_NAME][URL]"
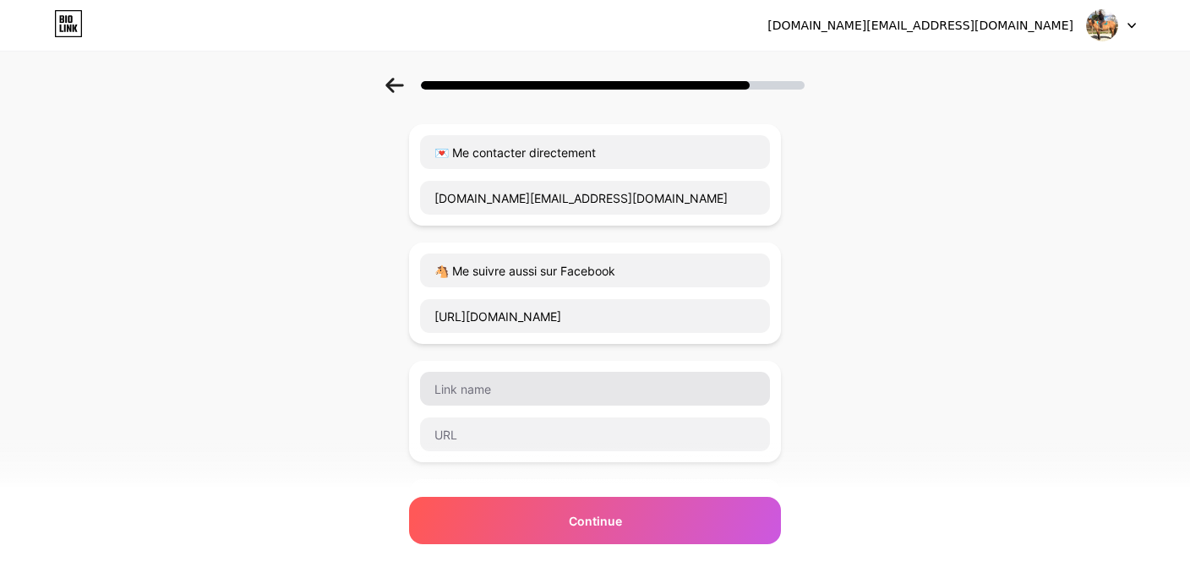
scroll to position [87, 2]
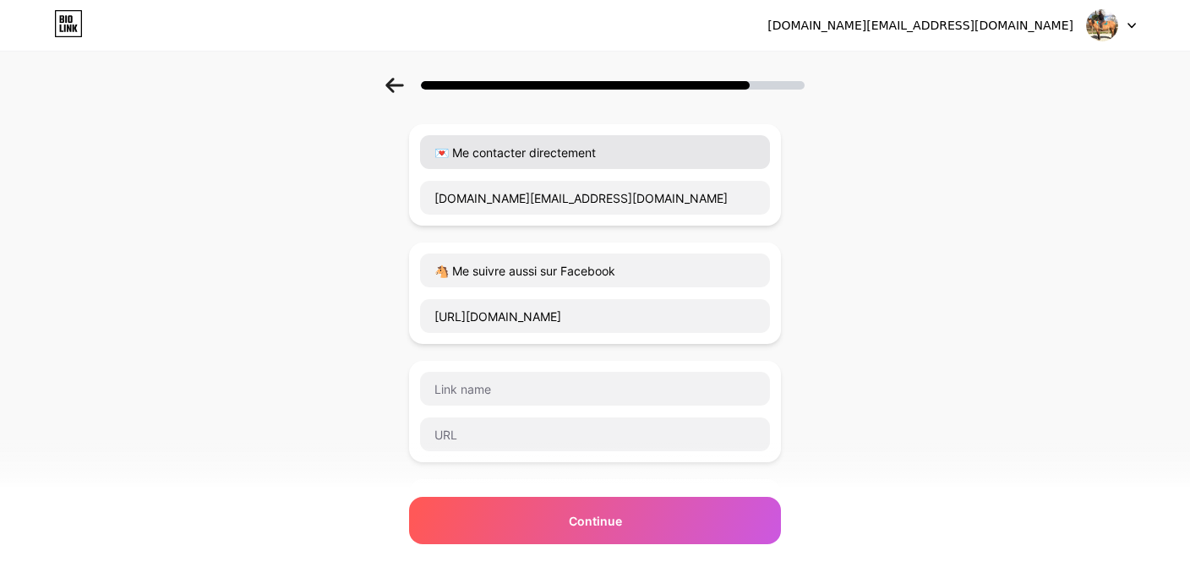
type input "[DOMAIN_NAME][URL]"
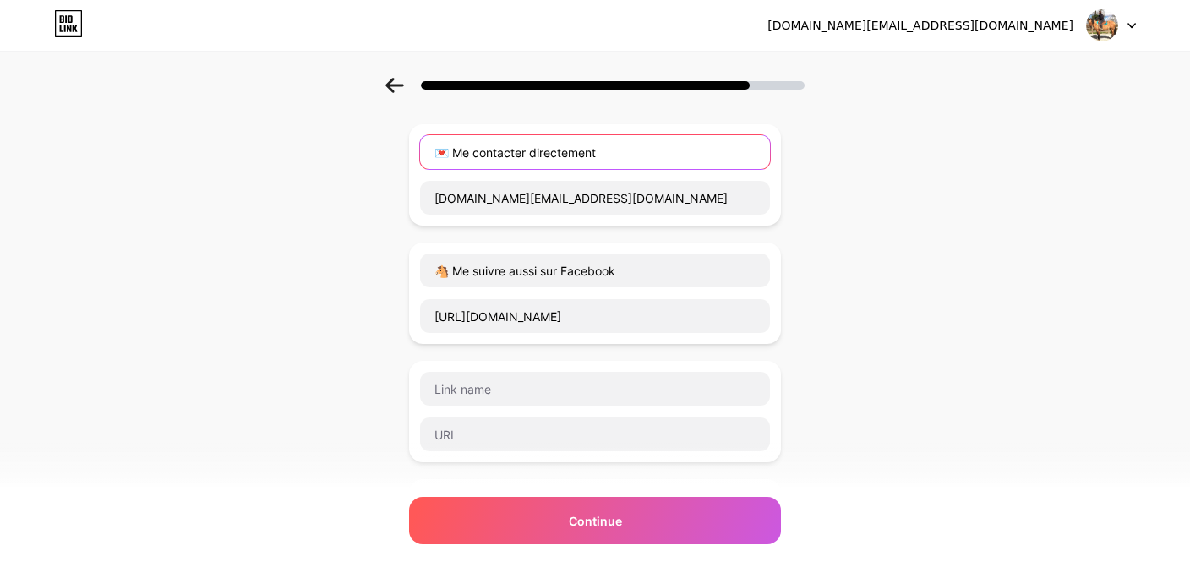
drag, startPoint x: 616, startPoint y: 158, endPoint x: 431, endPoint y: 156, distance: 185.2
click at [431, 156] on input "💌 Me contacter directement" at bounding box center [595, 152] width 350 height 34
drag, startPoint x: 616, startPoint y: 150, endPoint x: 440, endPoint y: 154, distance: 175.9
click at [440, 154] on input "💌 Me contacter directement" at bounding box center [595, 152] width 350 height 34
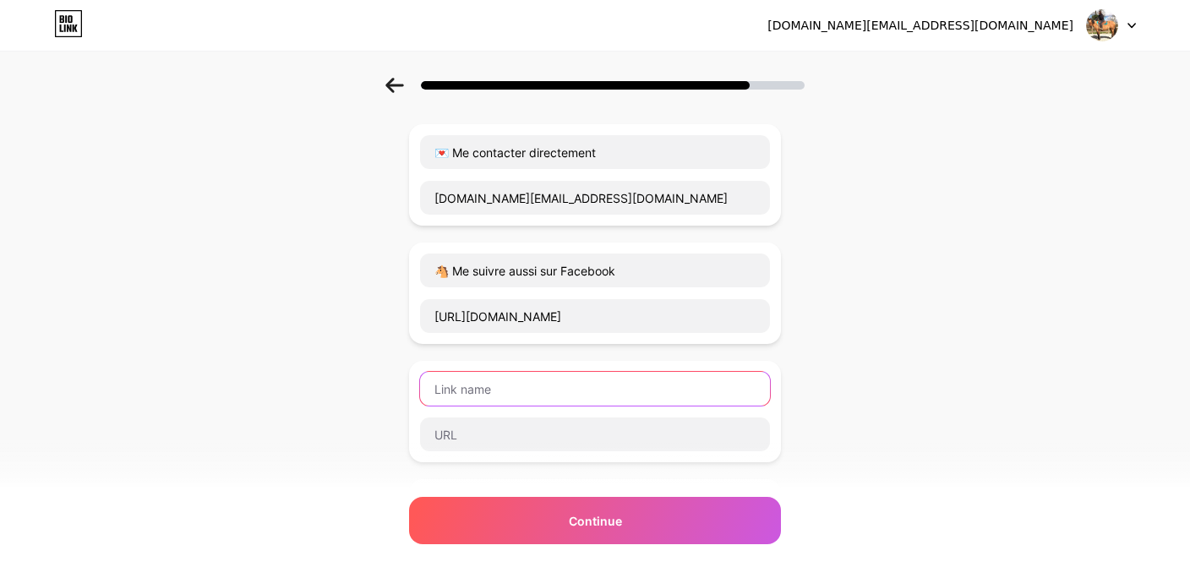
click at [463, 394] on input "text" at bounding box center [595, 389] width 350 height 34
paste input "💌 Me contacter directement"
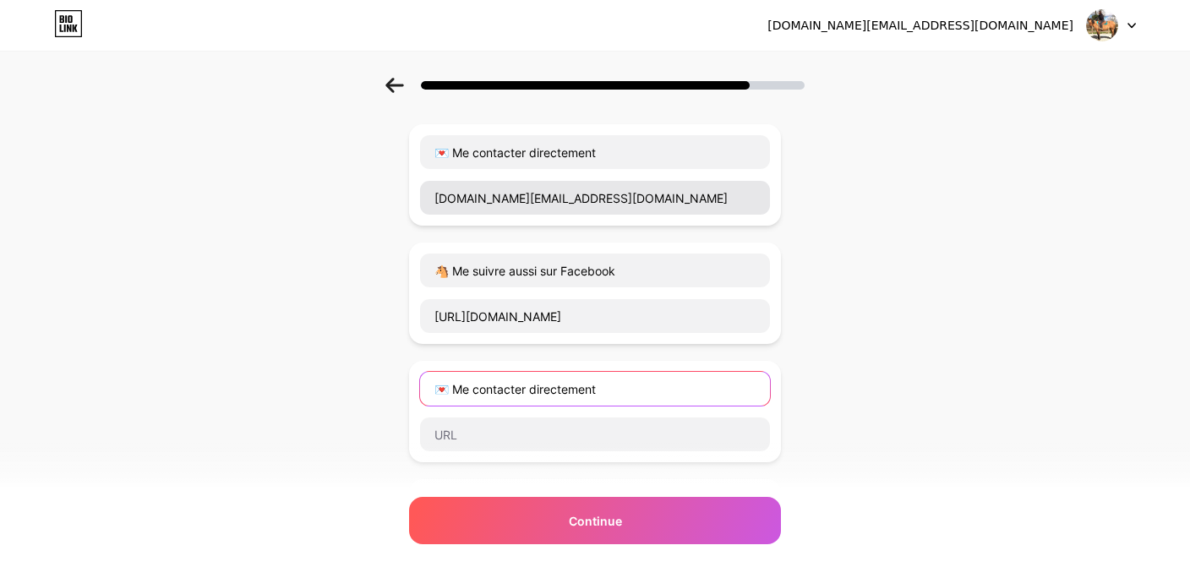
type input "💌 Me contacter directement"
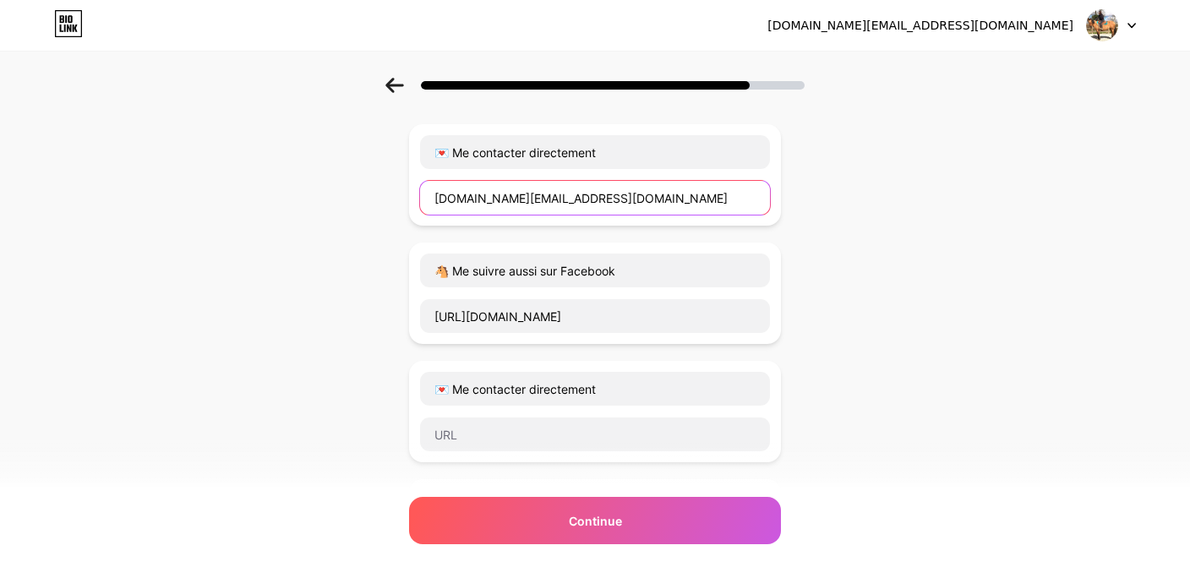
drag, startPoint x: 585, startPoint y: 198, endPoint x: 433, endPoint y: 195, distance: 152.2
click at [433, 195] on input "[DOMAIN_NAME][EMAIL_ADDRESS][DOMAIN_NAME]" at bounding box center [595, 198] width 350 height 34
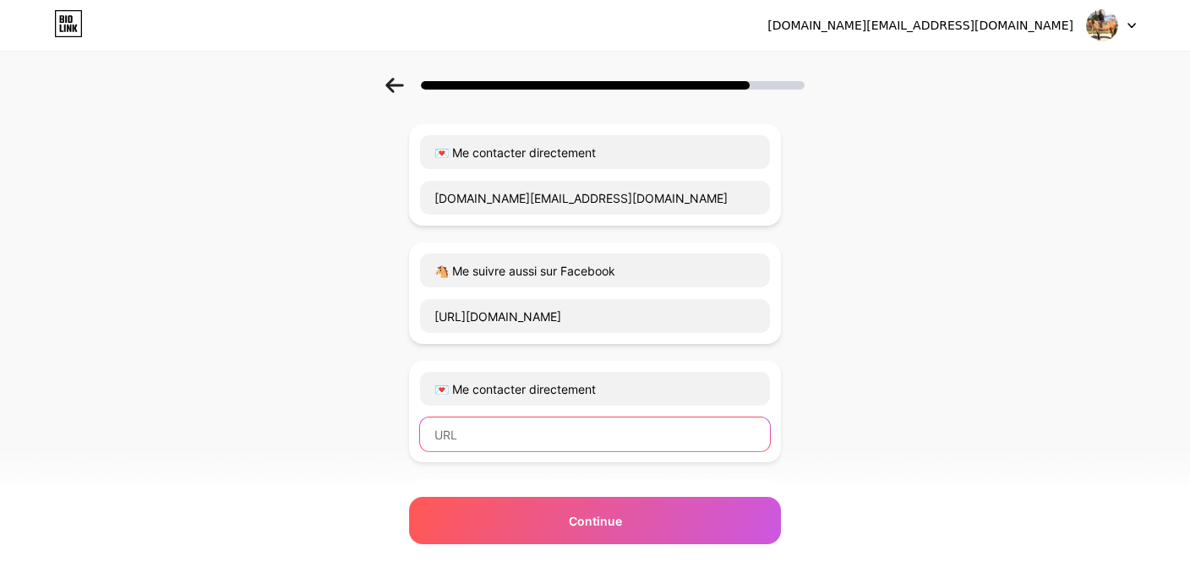
click at [451, 440] on input "text" at bounding box center [595, 435] width 350 height 34
paste input "[DOMAIN_NAME][EMAIL_ADDRESS][DOMAIN_NAME]"
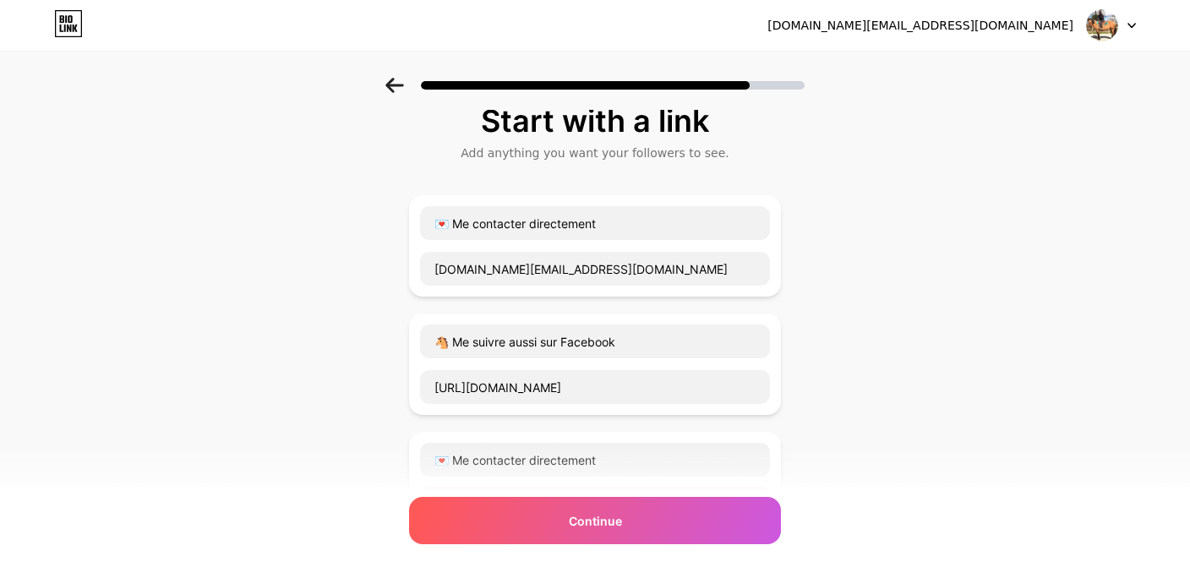
scroll to position [15, 2]
type input "[DOMAIN_NAME][EMAIL_ADDRESS][DOMAIN_NAME]"
drag, startPoint x: 628, startPoint y: 342, endPoint x: 426, endPoint y: 344, distance: 202.1
click at [426, 344] on input "🐴 Me suivre aussi sur Facebook" at bounding box center [595, 343] width 350 height 34
paste input "Découvrir mon approche"
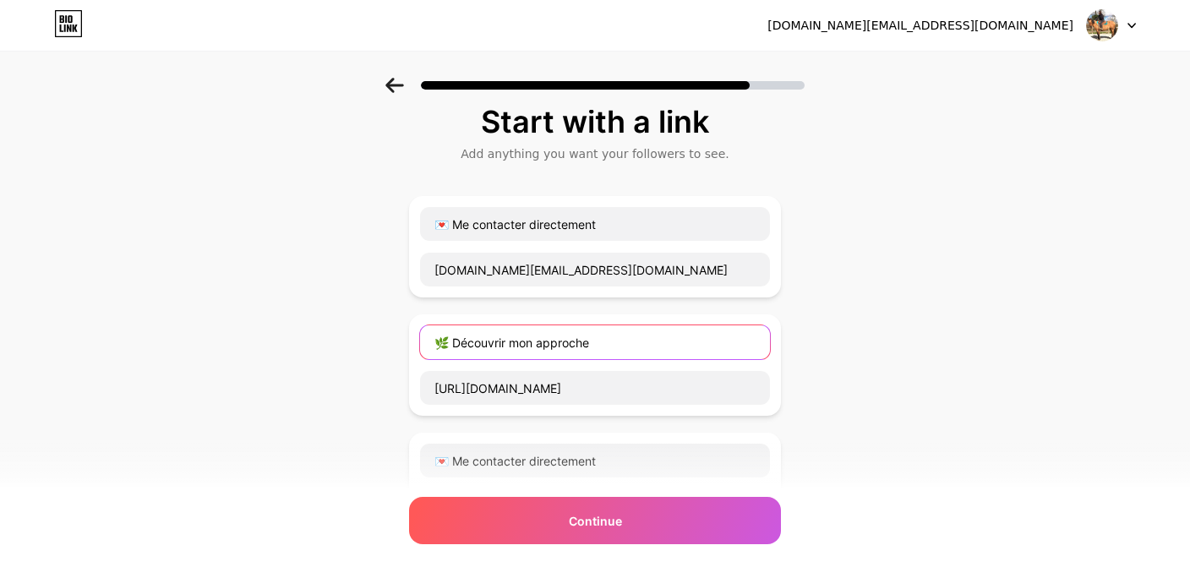
type input "🌿 Découvrir mon approche"
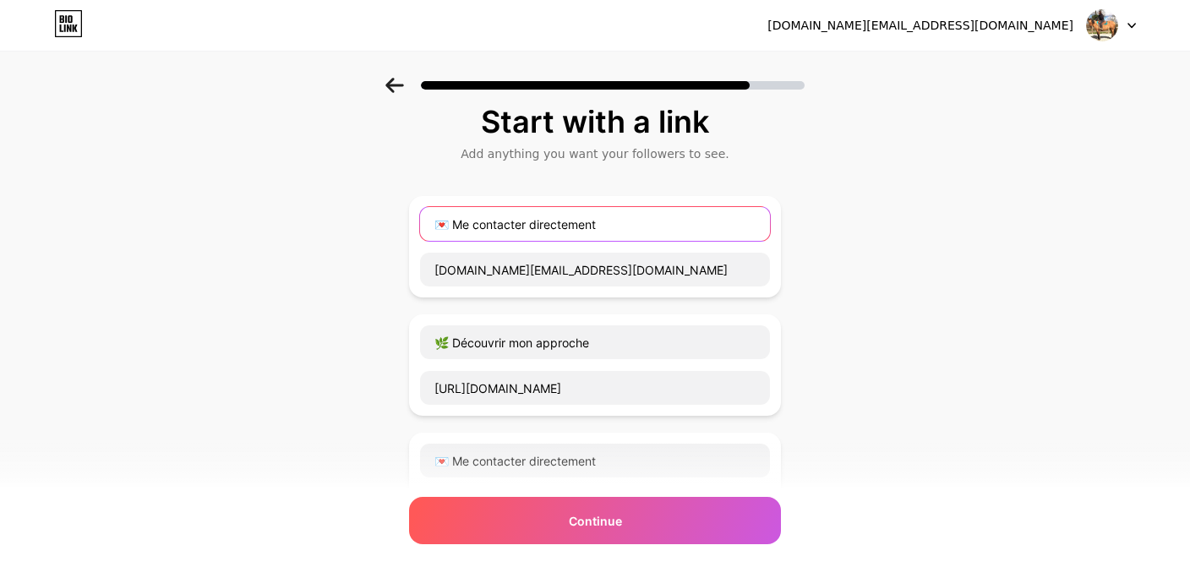
drag, startPoint x: 626, startPoint y: 226, endPoint x: 436, endPoint y: 224, distance: 189.4
click at [436, 224] on input "💌 Me contacter directement" at bounding box center [595, 224] width 350 height 34
paste input "Organiser un stage"
type input "📅 Organiser un stage"
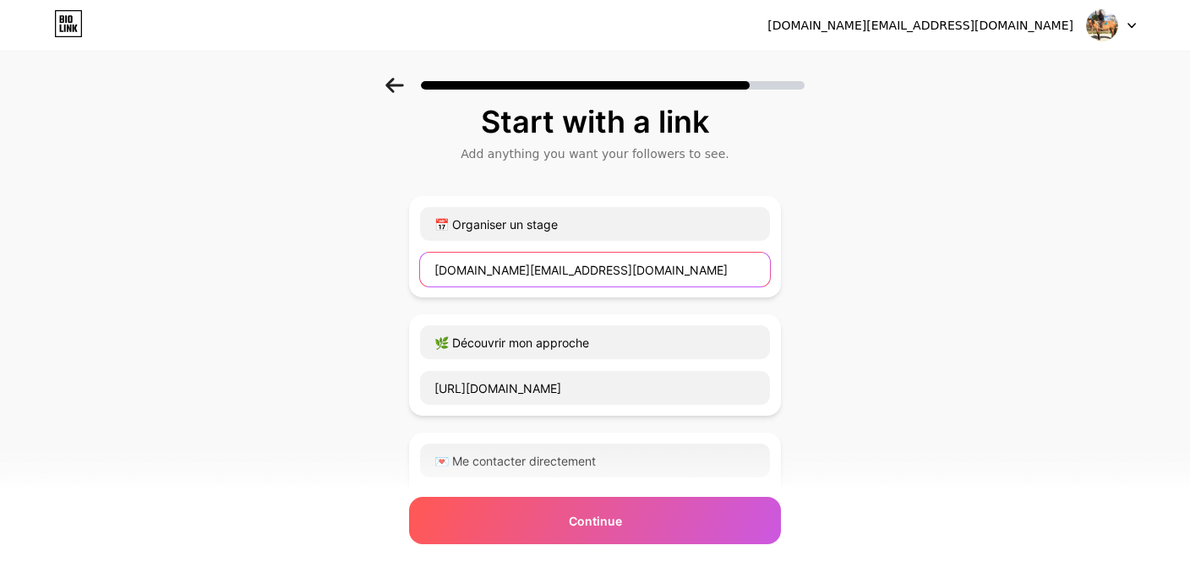
drag, startPoint x: 583, startPoint y: 266, endPoint x: 594, endPoint y: 271, distance: 11.8
click at [594, 271] on input "[DOMAIN_NAME][EMAIL_ADDRESS][DOMAIN_NAME]" at bounding box center [595, 270] width 350 height 34
paste input "mailto:[EMAIL_ADDRESS][DOMAIN_NAME]?subject=Organisation%20de%20stage%20avec%20…"
drag, startPoint x: 504, startPoint y: 277, endPoint x: 407, endPoint y: 264, distance: 98.2
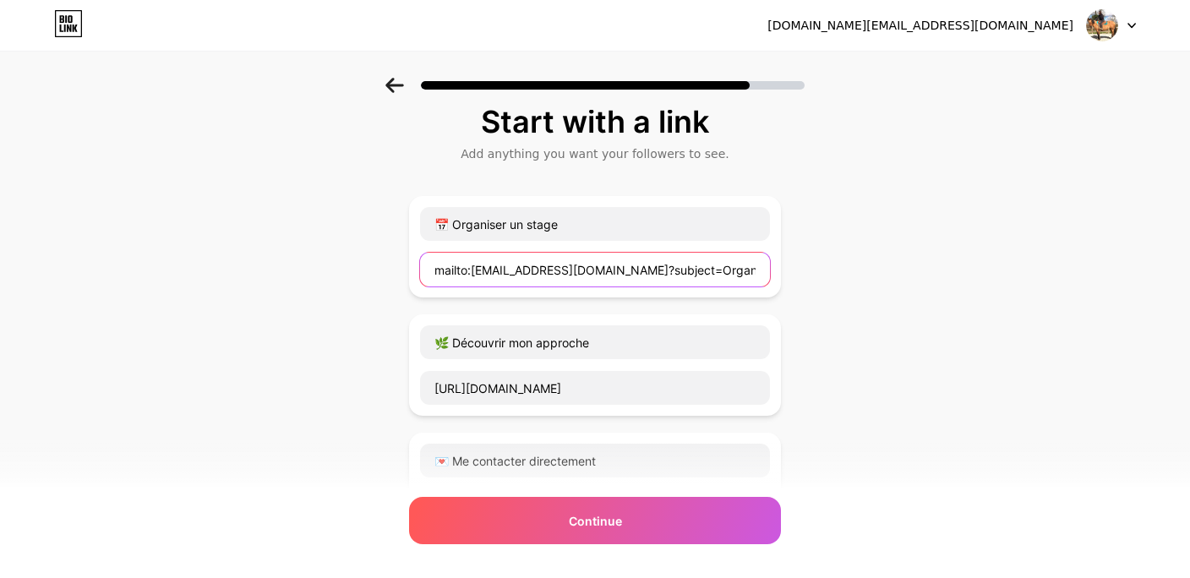
click at [420, 264] on input "mailto:[EMAIL_ADDRESS][DOMAIN_NAME]?subject=Organisation%20de%20stage%20avec%20…" at bounding box center [595, 270] width 350 height 34
click at [535, 272] on input "mailto:[EMAIL_ADDRESS][DOMAIN_NAME]?subject=Organisation%20de%20stage%20avec%20…" at bounding box center [595, 270] width 350 height 34
type input "mailto:[DOMAIN_NAME][EMAIL_ADDRESS][DOMAIN_NAME]?subject=Organisation%20de%20st…"
click at [799, 336] on div "Start with a link Add anything you want your followers to see. 📅 Organiser un s…" at bounding box center [595, 537] width 1190 height 949
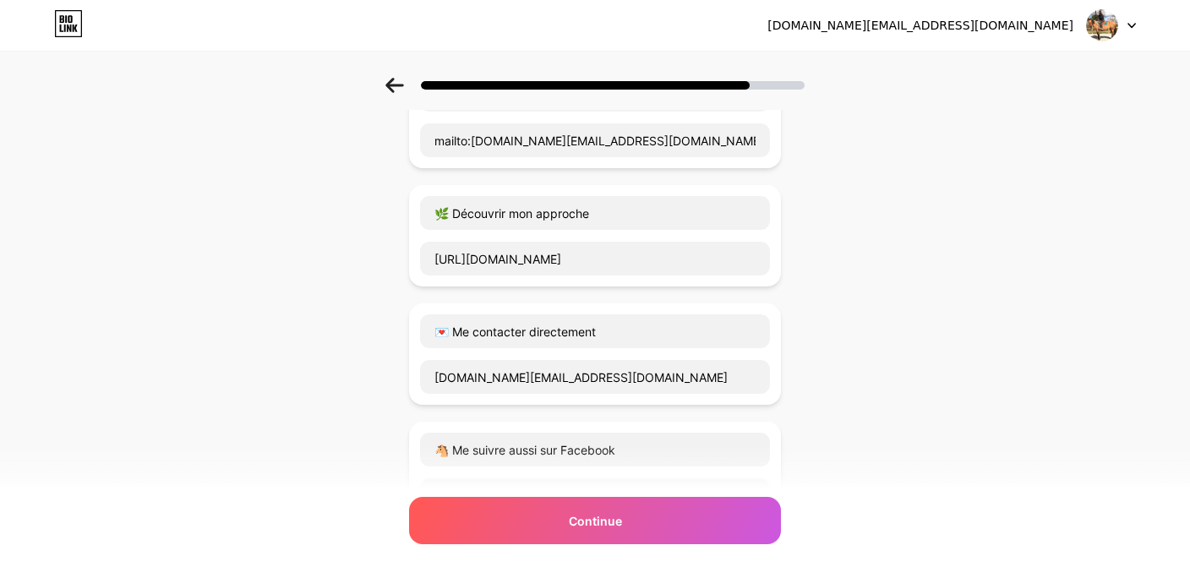
scroll to position [146, 1]
